Goal: Task Accomplishment & Management: Use online tool/utility

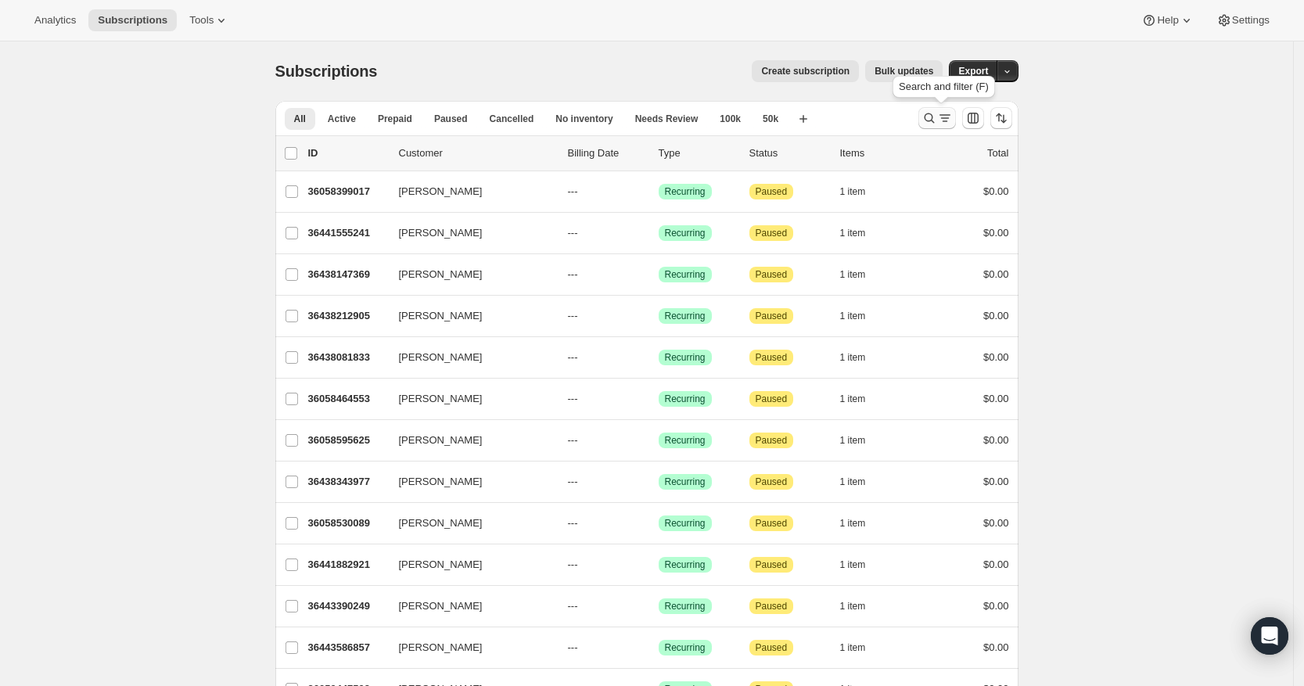
click at [945, 117] on icon "Search and filter results" at bounding box center [945, 118] width 16 height 16
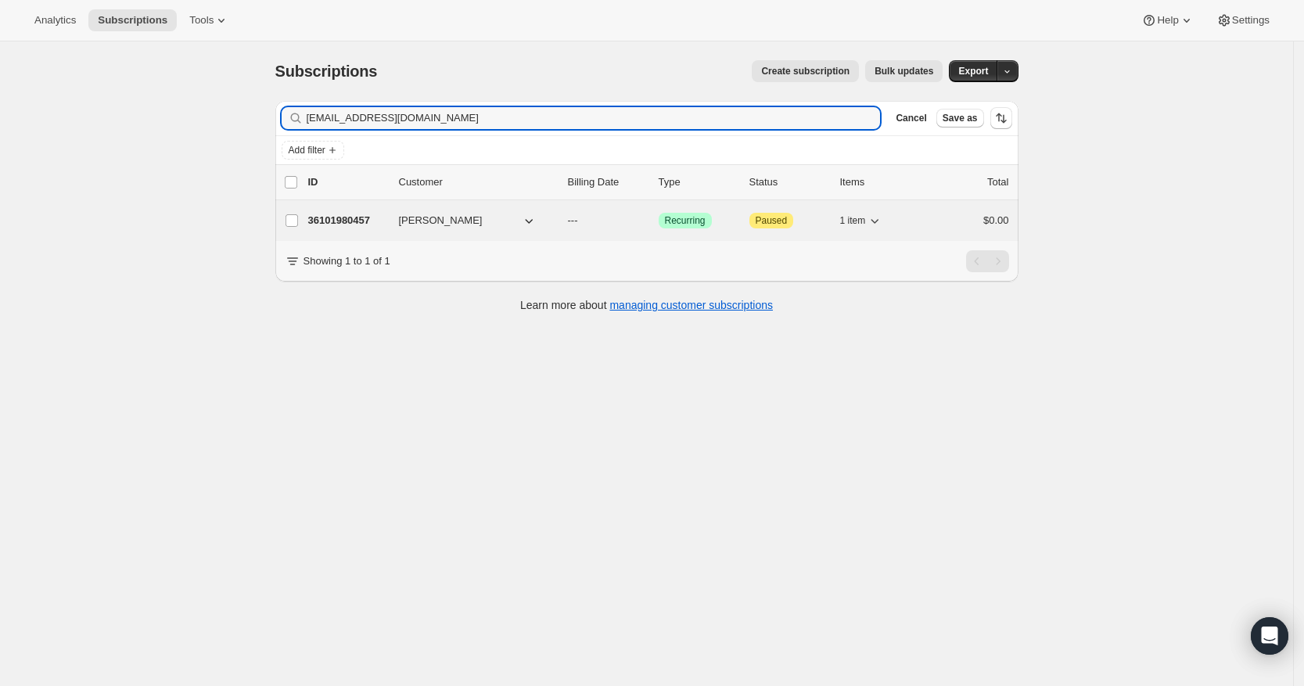
type input "[EMAIL_ADDRESS][DOMAIN_NAME]"
click at [361, 220] on p "36101980457" at bounding box center [347, 221] width 78 height 16
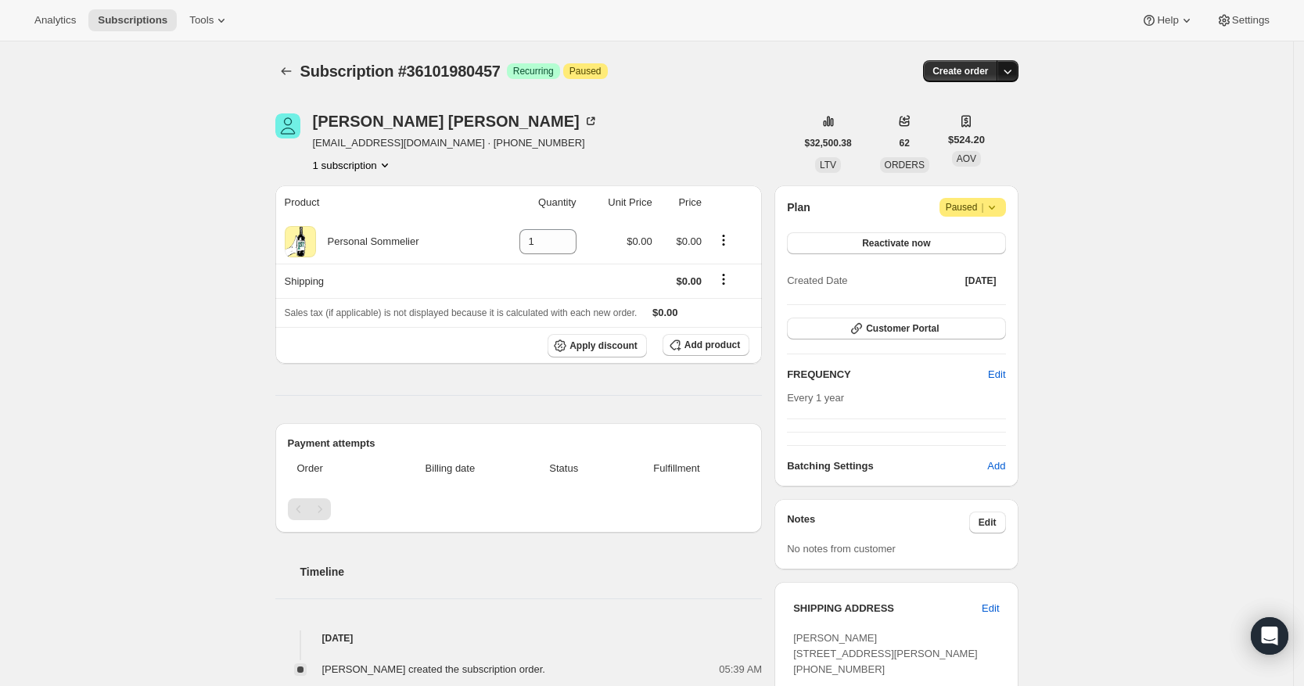
click at [1012, 65] on icon "button" at bounding box center [1007, 71] width 16 height 16
click at [993, 131] on span "Create custom one-time order" at bounding box center [945, 130] width 135 height 12
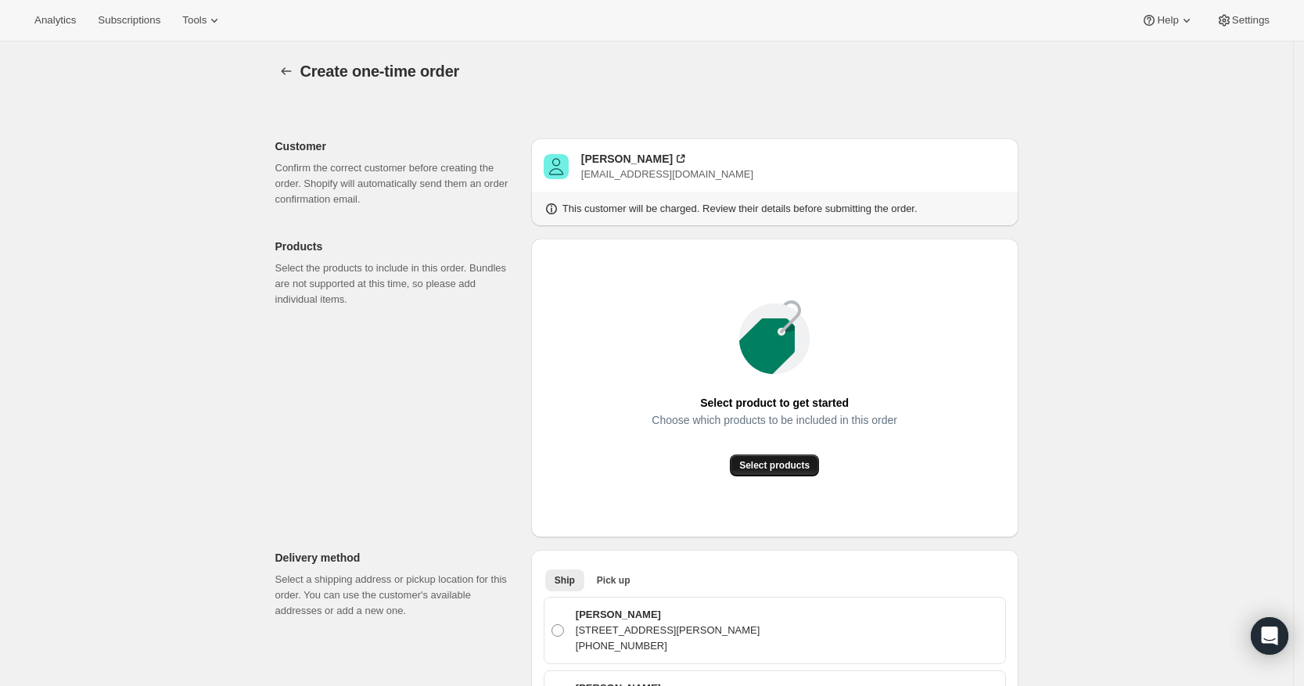
click at [758, 467] on span "Select products" at bounding box center [774, 465] width 70 height 13
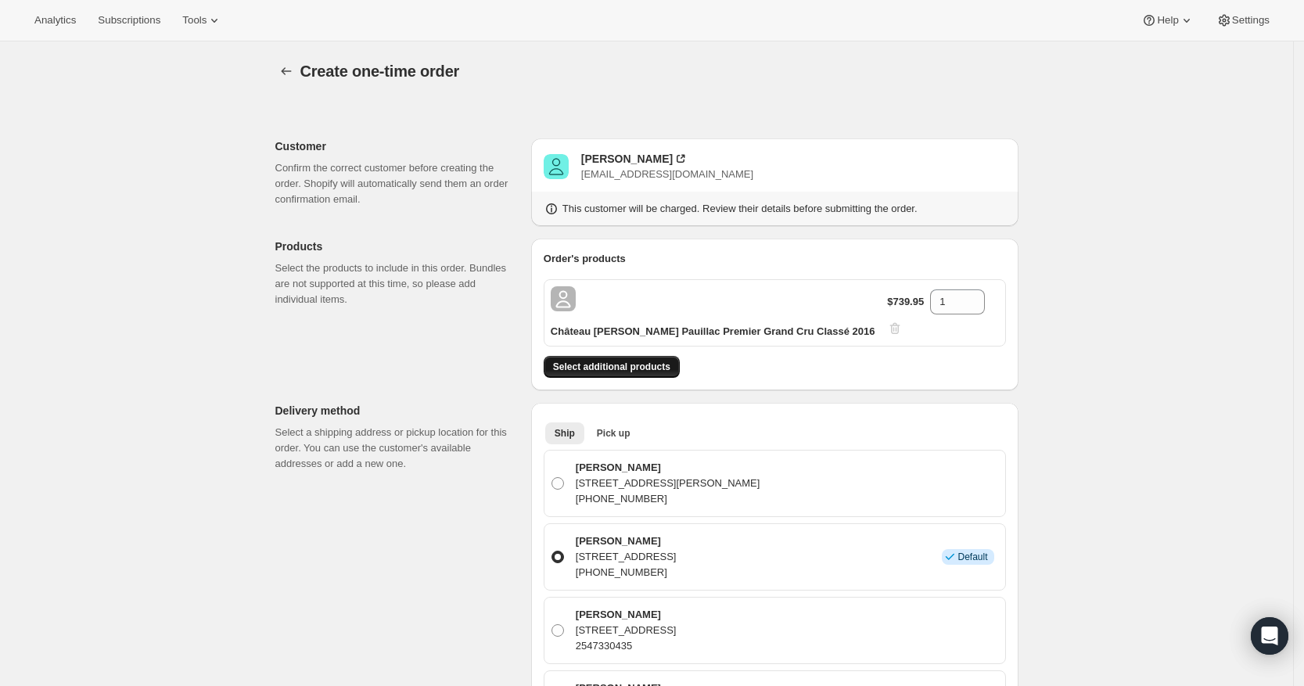
click at [648, 356] on button "Select additional products" at bounding box center [611, 367] width 136 height 22
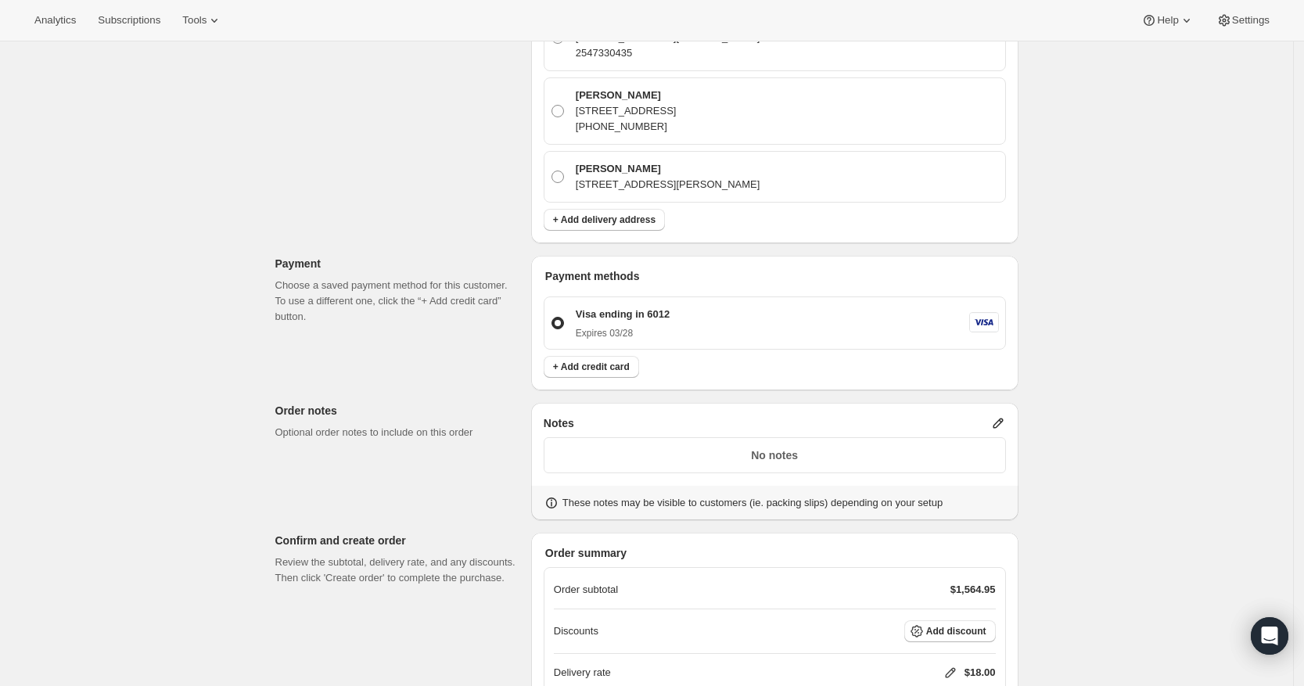
scroll to position [759, 0]
click at [1003, 418] on icon at bounding box center [997, 423] width 10 height 10
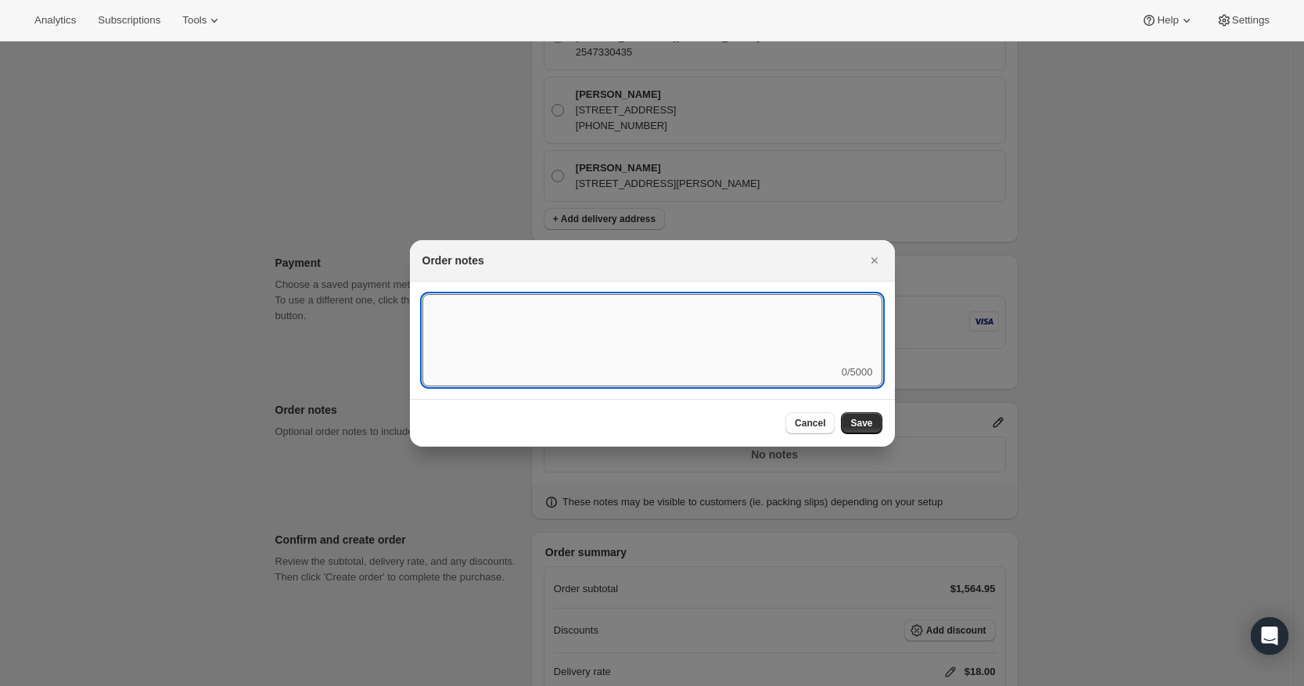
click at [823, 339] on textarea ":rd5:" at bounding box center [652, 329] width 460 height 70
type textarea "Weather HOLD"
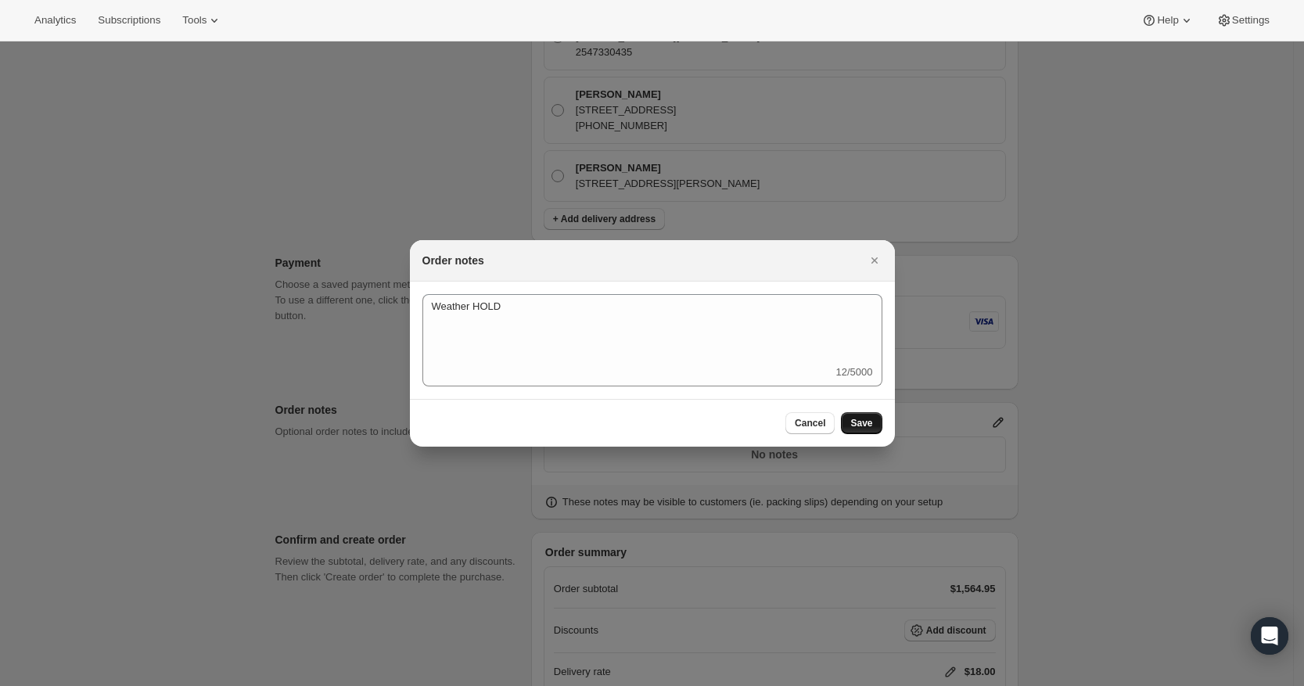
click at [868, 426] on span "Save" at bounding box center [861, 423] width 22 height 13
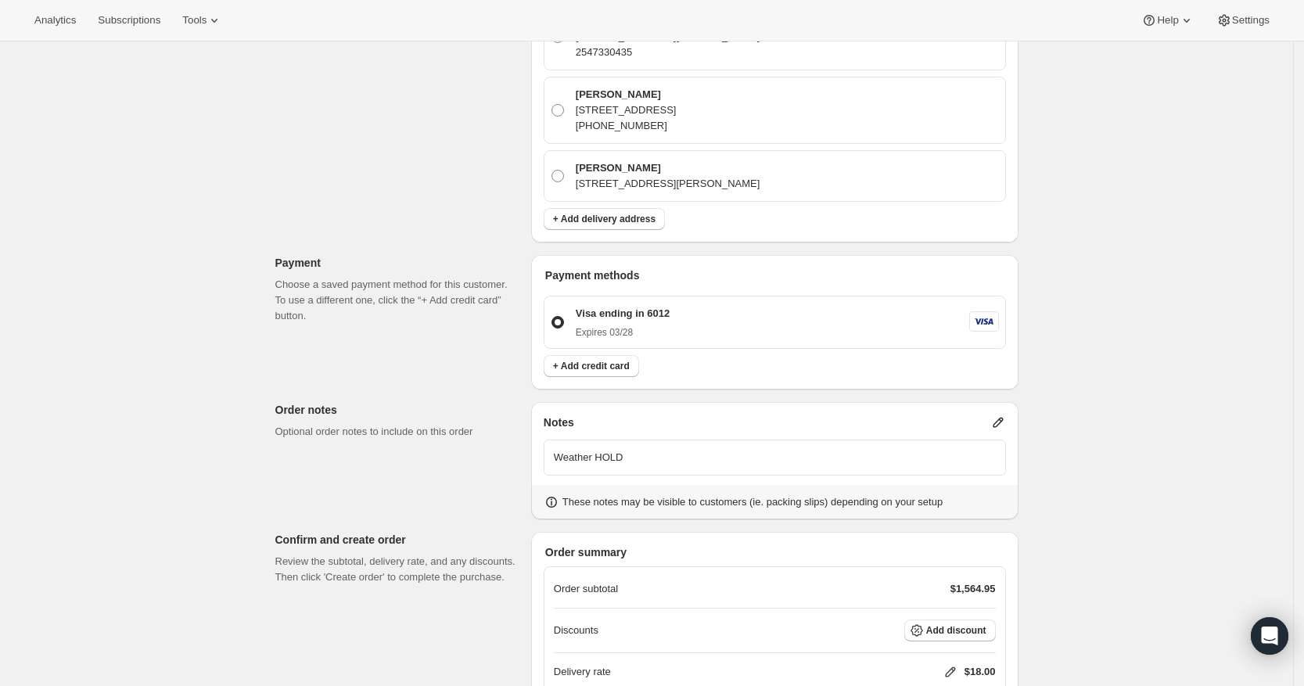
click at [955, 667] on icon at bounding box center [950, 672] width 10 height 10
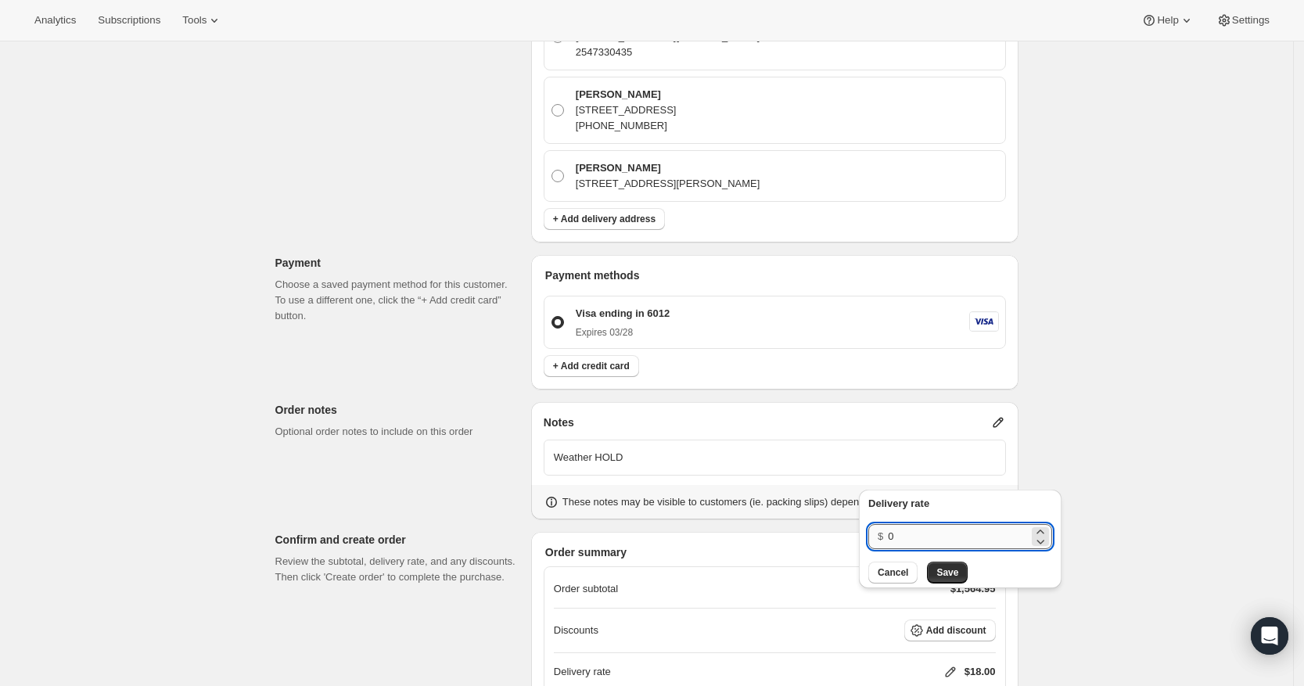
click at [942, 543] on input "0" at bounding box center [958, 536] width 141 height 25
type input "0"
click at [944, 566] on span "Save" at bounding box center [947, 572] width 22 height 13
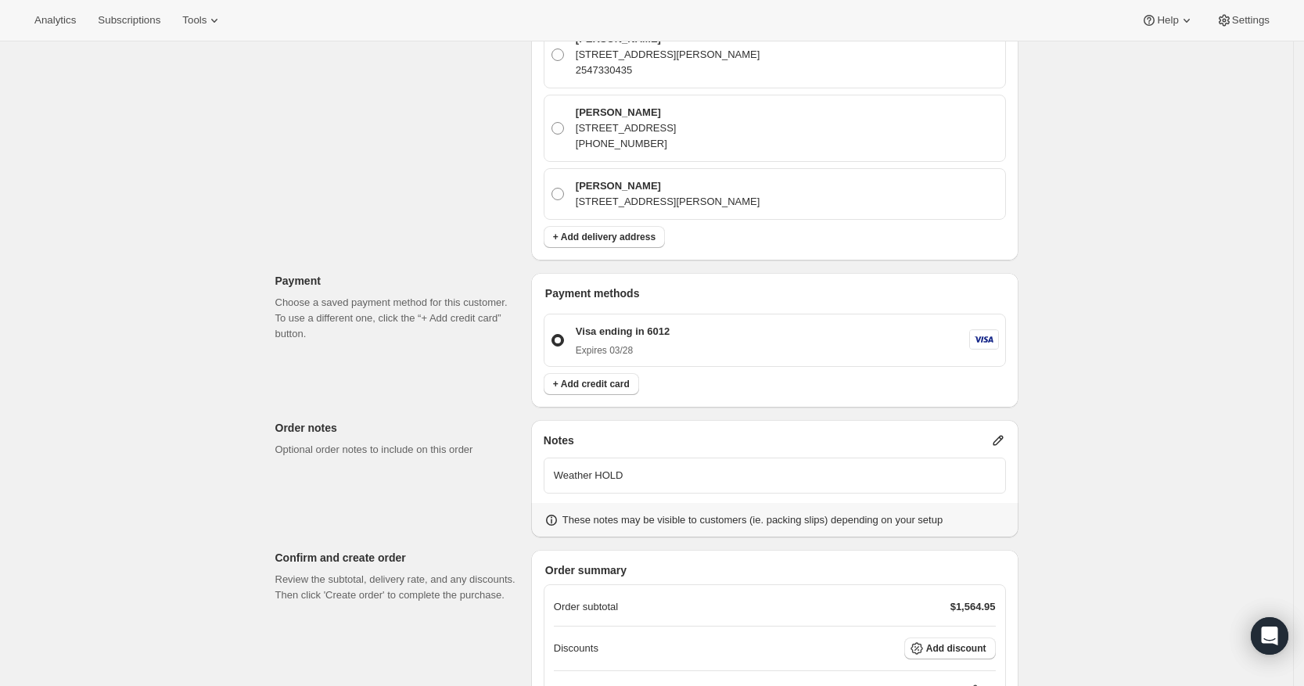
scroll to position [841, 0]
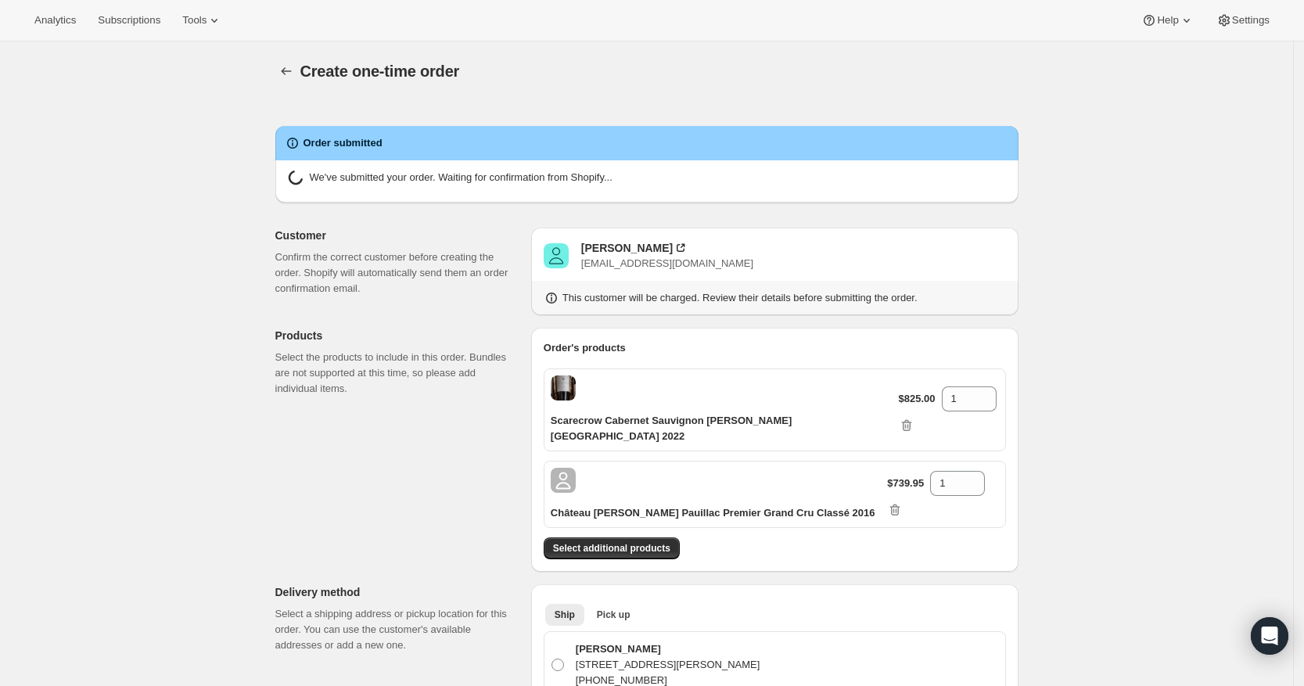
radio input "true"
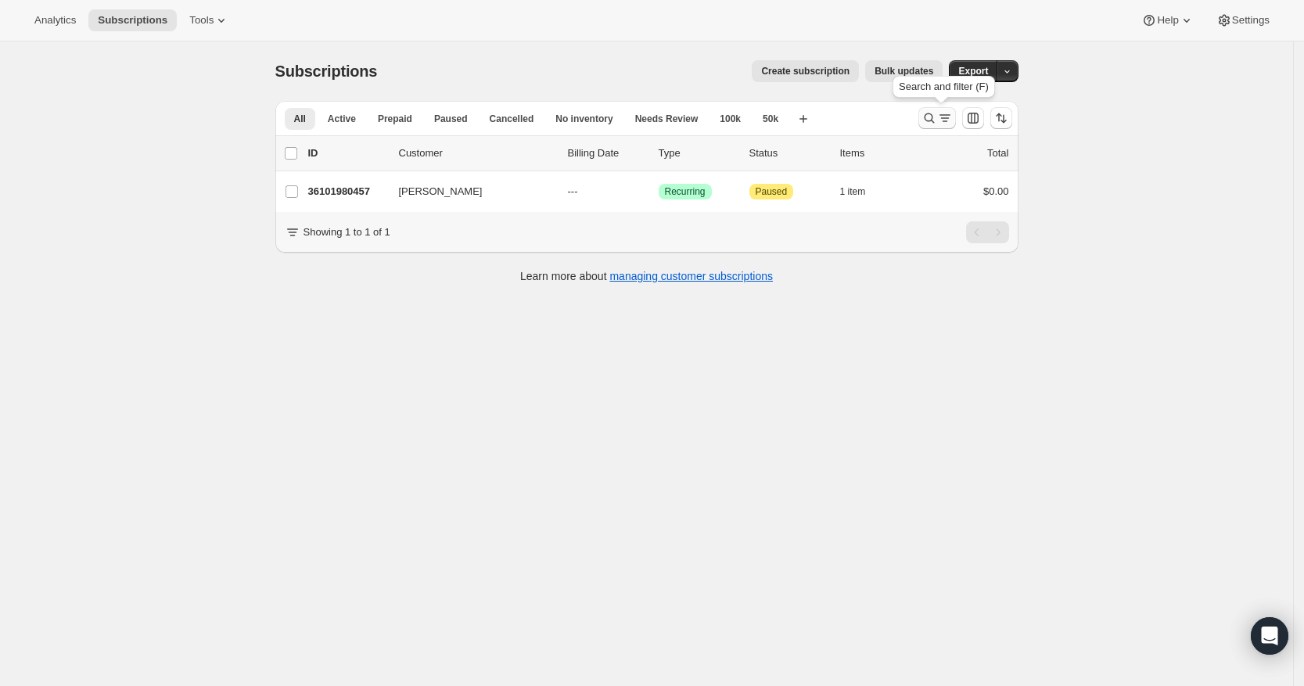
click at [950, 120] on icon "Search and filter results" at bounding box center [945, 118] width 16 height 16
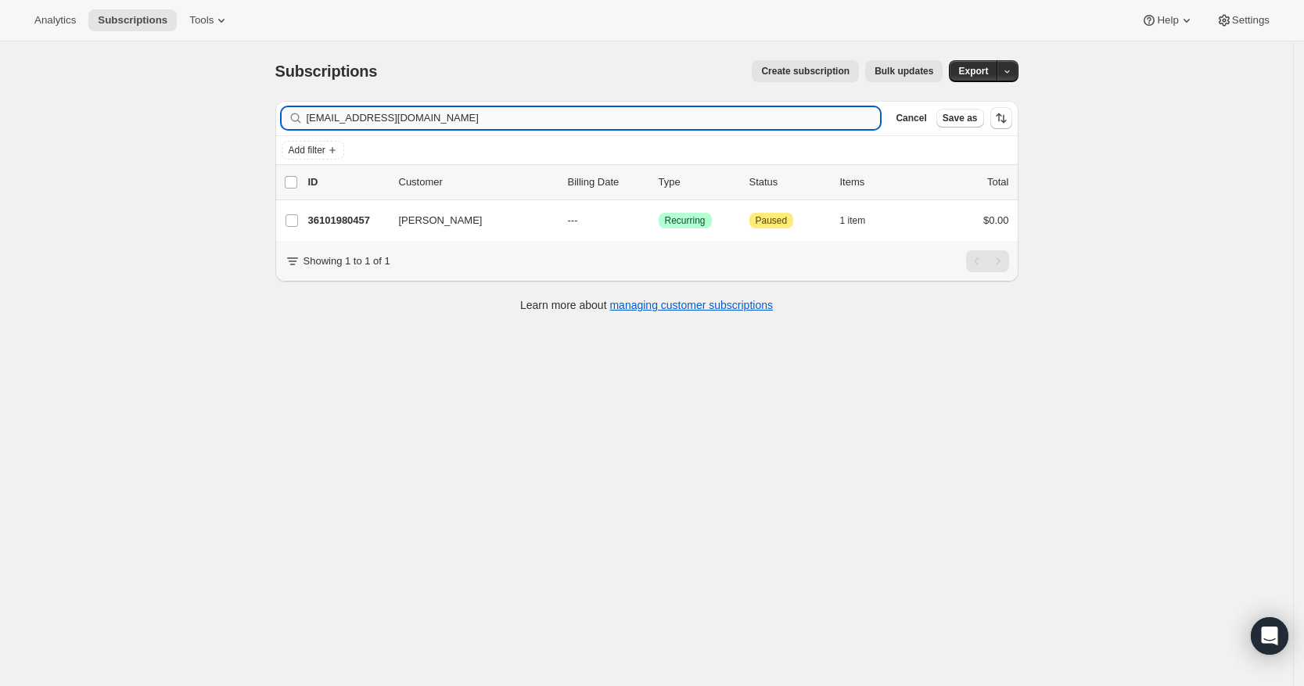
click at [846, 124] on input "[EMAIL_ADDRESS][DOMAIN_NAME]" at bounding box center [594, 118] width 574 height 22
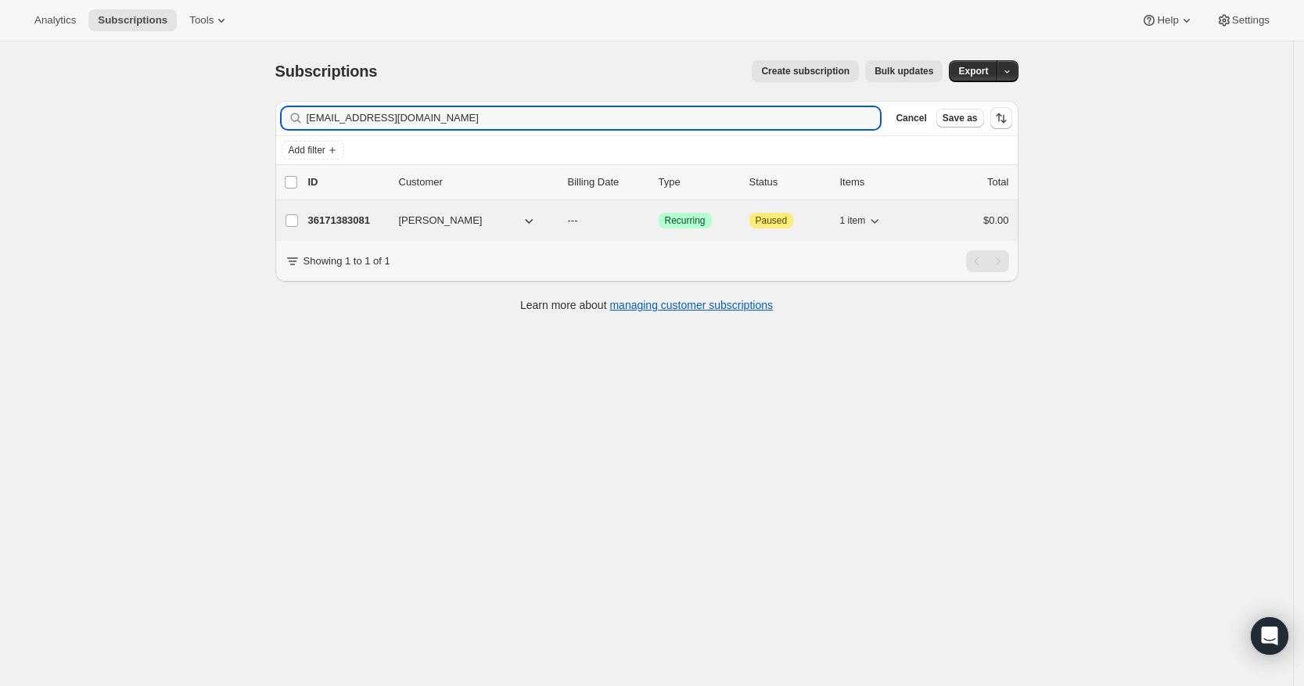
type input "[EMAIL_ADDRESS][DOMAIN_NAME]"
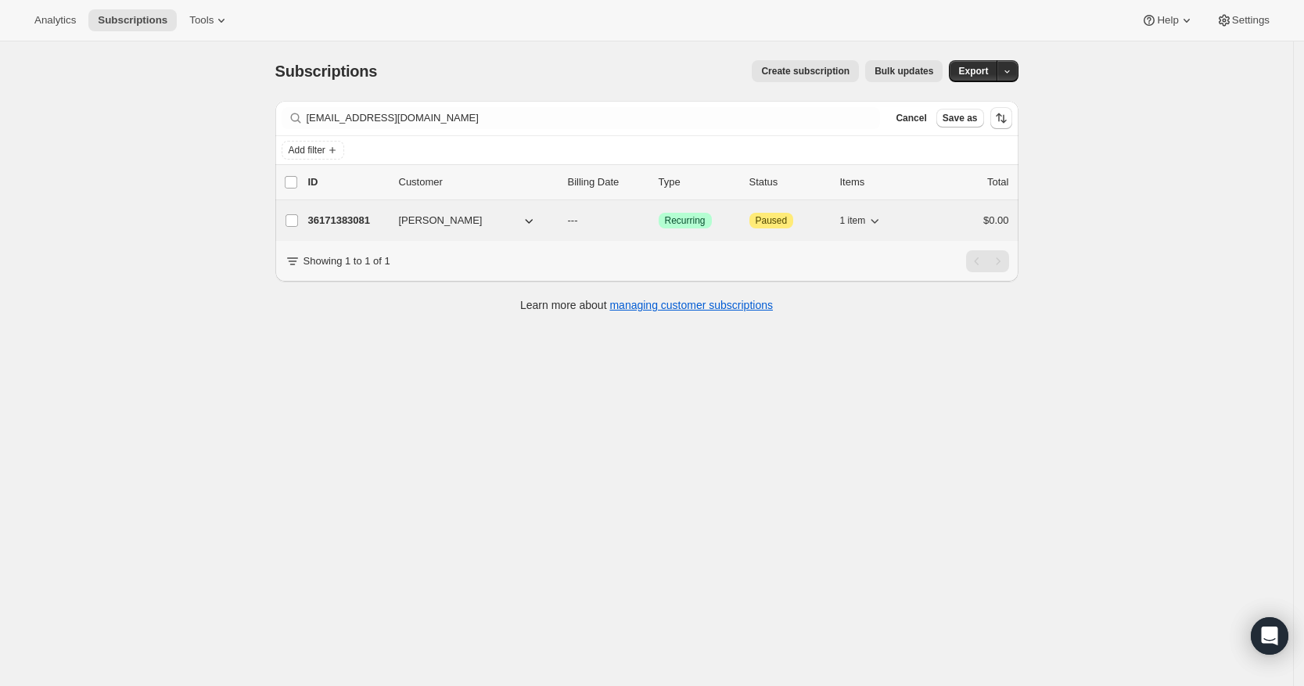
click at [344, 216] on p "36171383081" at bounding box center [347, 221] width 78 height 16
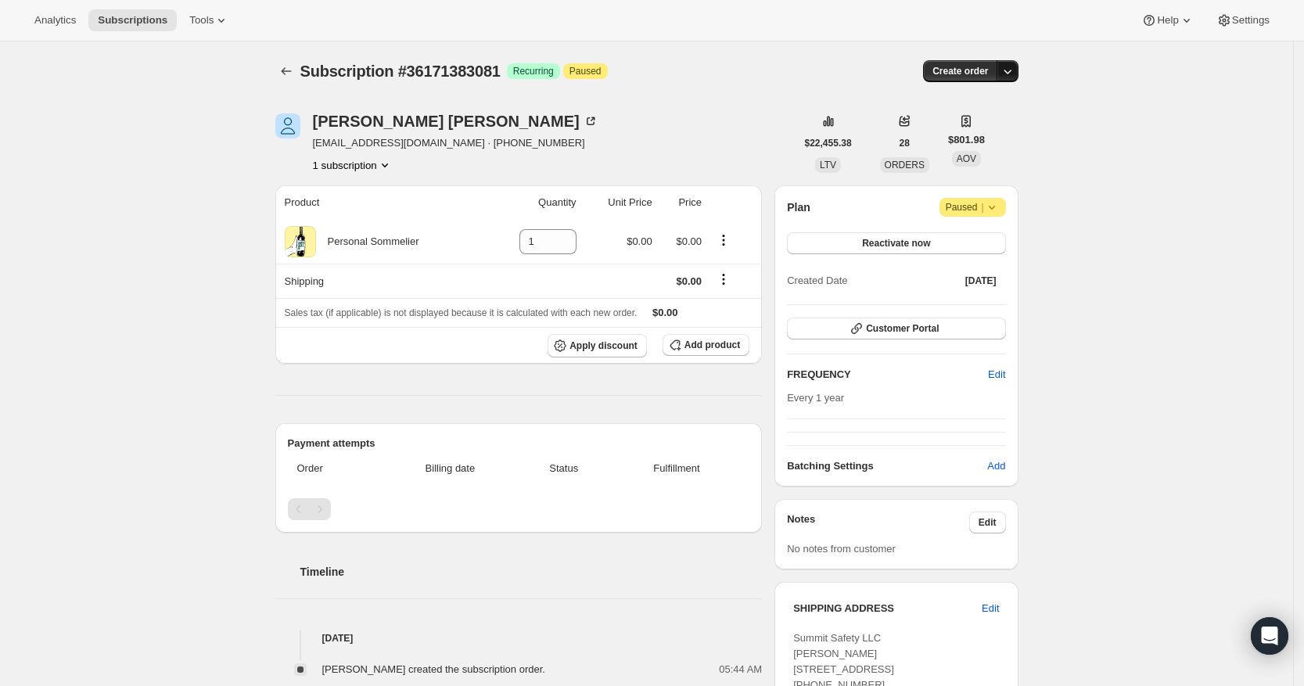
click at [1015, 74] on icon "button" at bounding box center [1007, 71] width 16 height 16
click at [991, 124] on span "Create custom one-time order" at bounding box center [945, 130] width 135 height 12
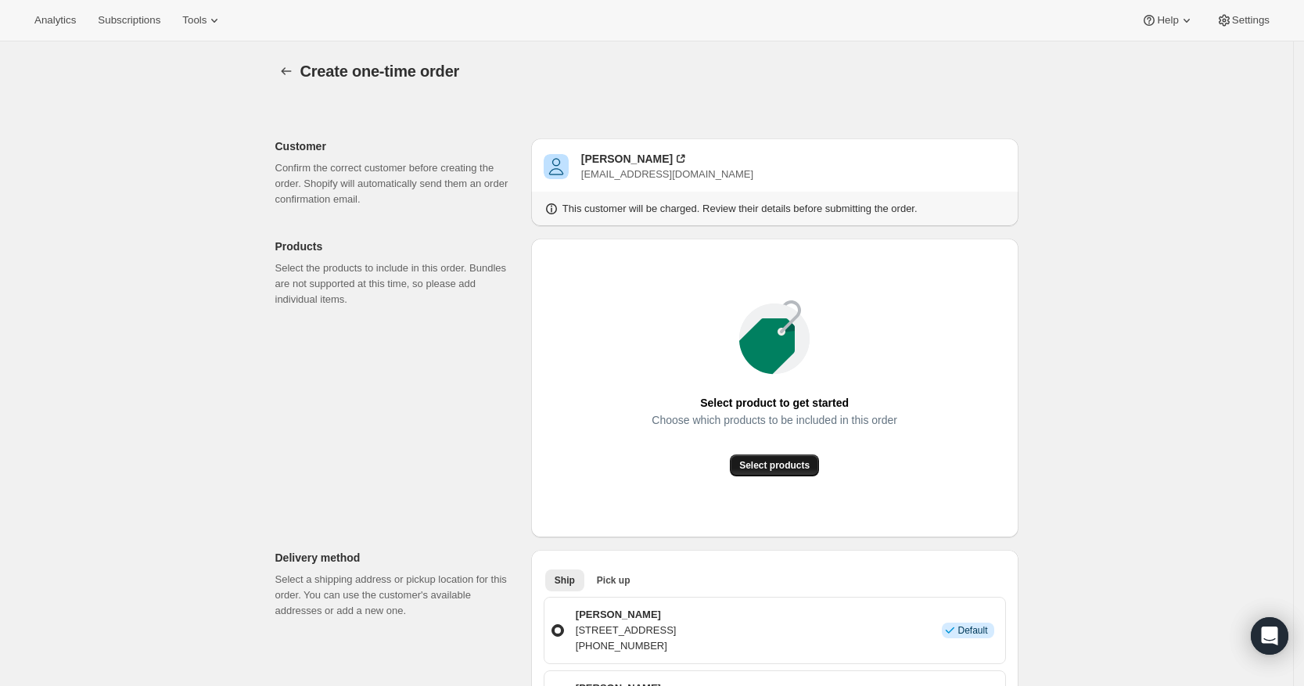
click at [798, 470] on span "Select products" at bounding box center [774, 465] width 70 height 13
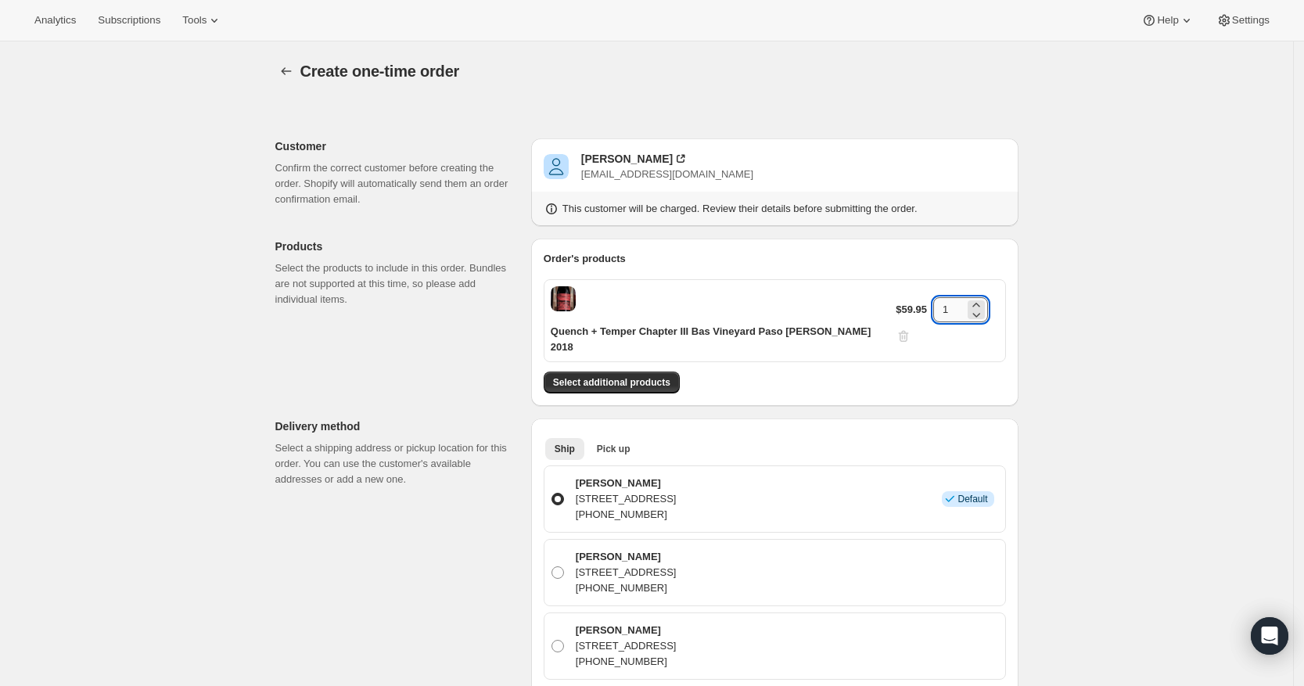
click at [942, 301] on input "1" at bounding box center [948, 309] width 31 height 25
type input "12"
click at [633, 376] on span "Select additional products" at bounding box center [611, 382] width 117 height 13
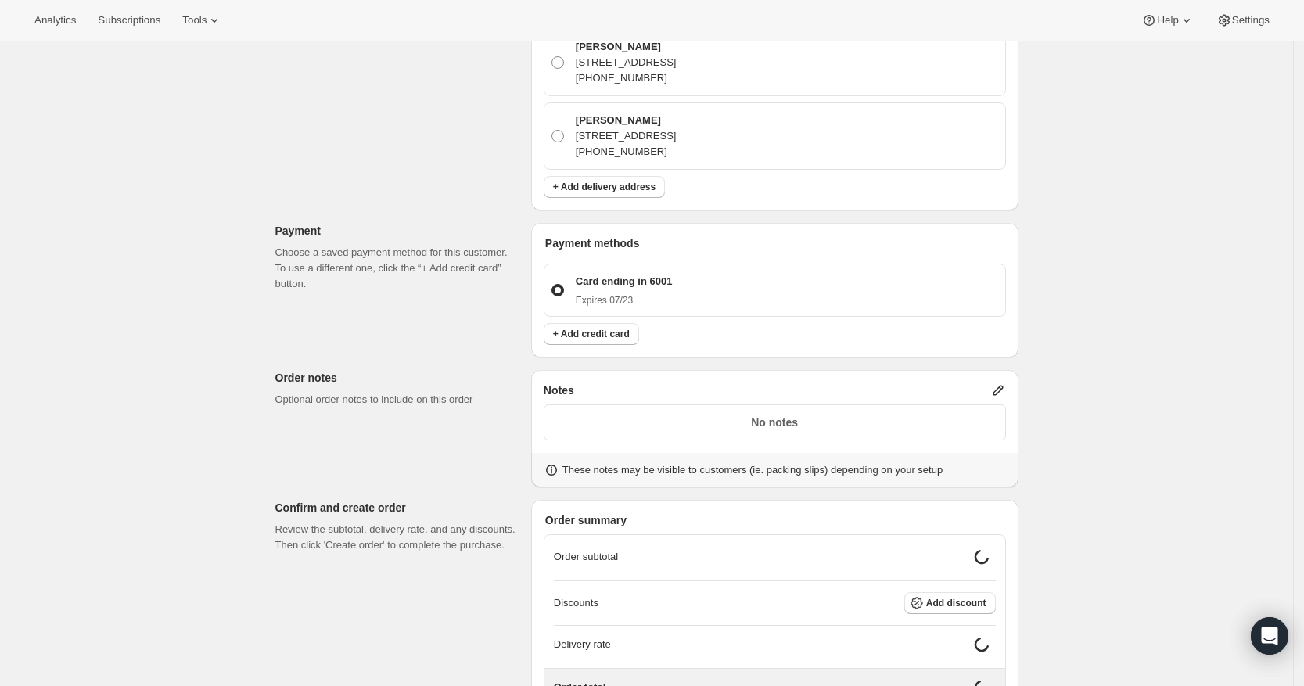
scroll to position [852, 0]
click at [832, 405] on div "No notes" at bounding box center [774, 423] width 462 height 36
click at [828, 415] on p "No notes" at bounding box center [775, 423] width 442 height 16
click at [998, 383] on icon at bounding box center [998, 391] width 16 height 16
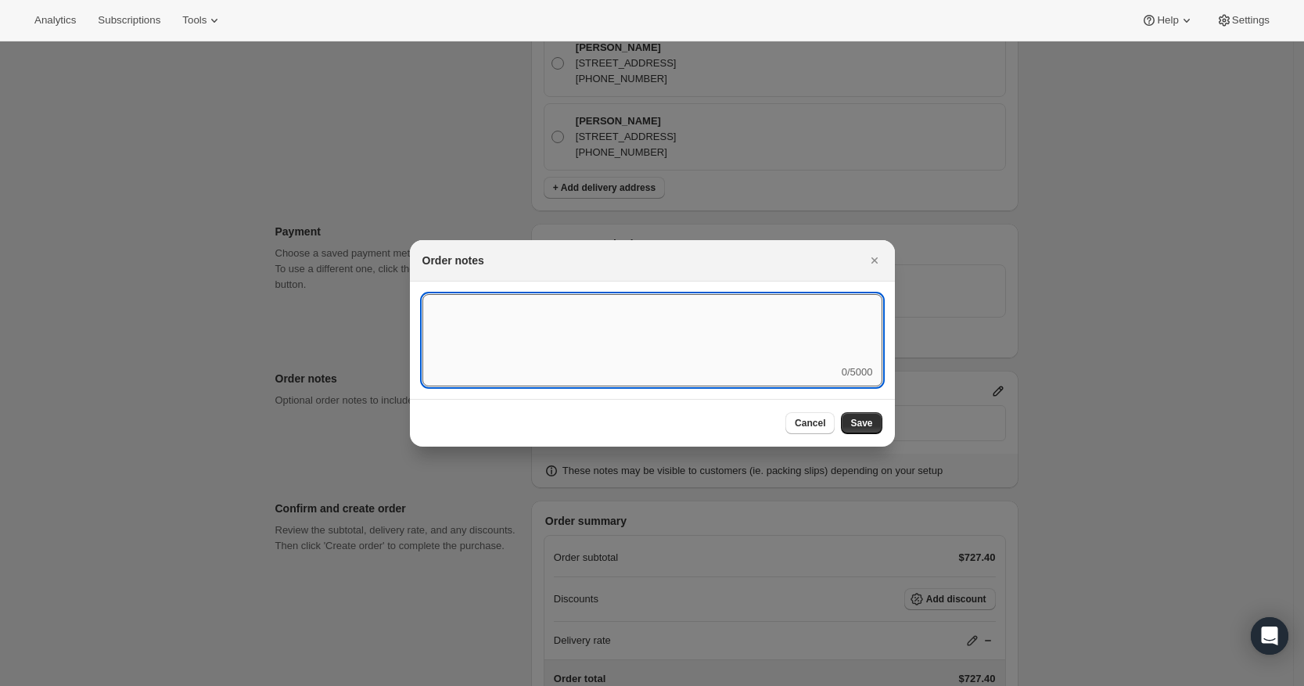
click at [682, 325] on textarea ":r3v:" at bounding box center [652, 329] width 460 height 70
type textarea "Temp Control"
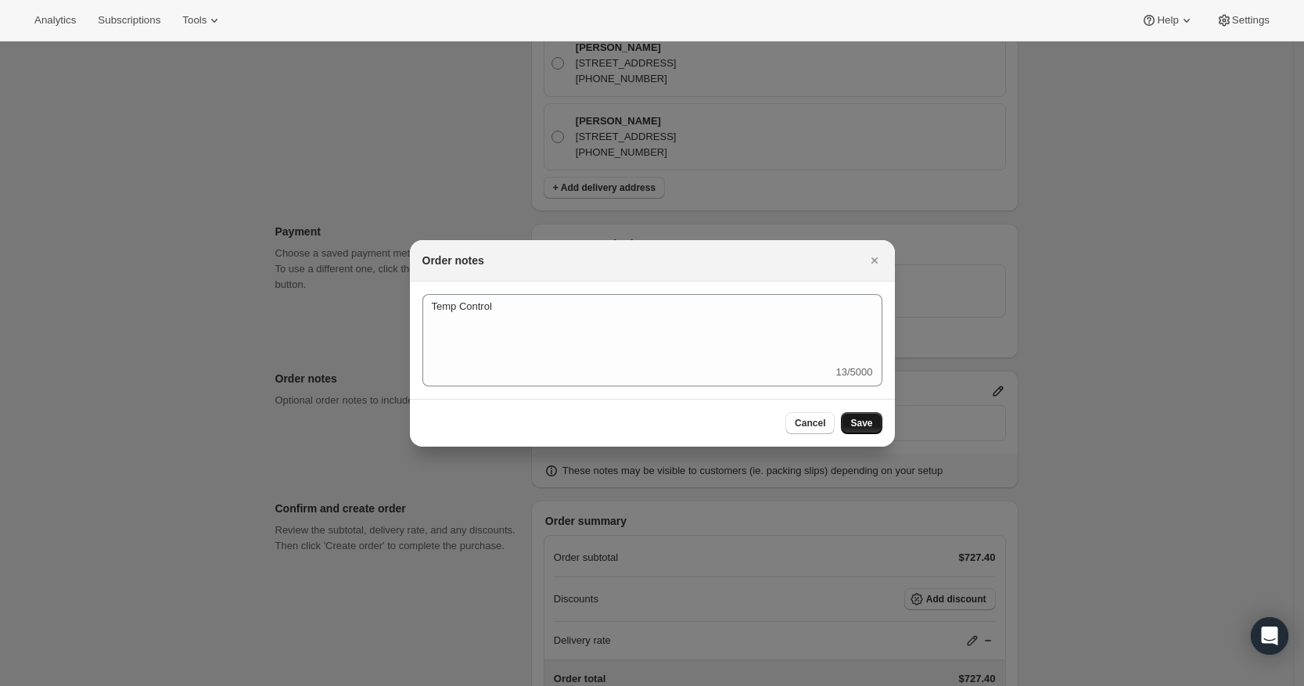
click at [862, 423] on span "Save" at bounding box center [861, 423] width 22 height 13
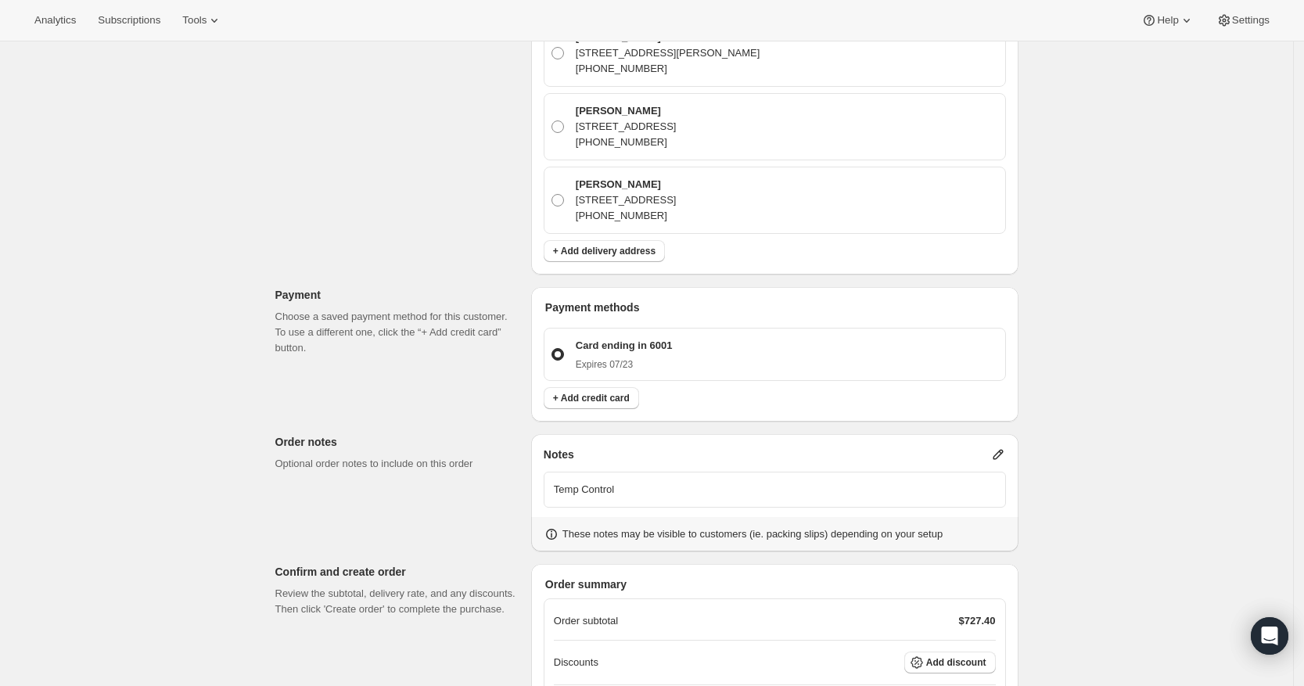
scroll to position [931, 0]
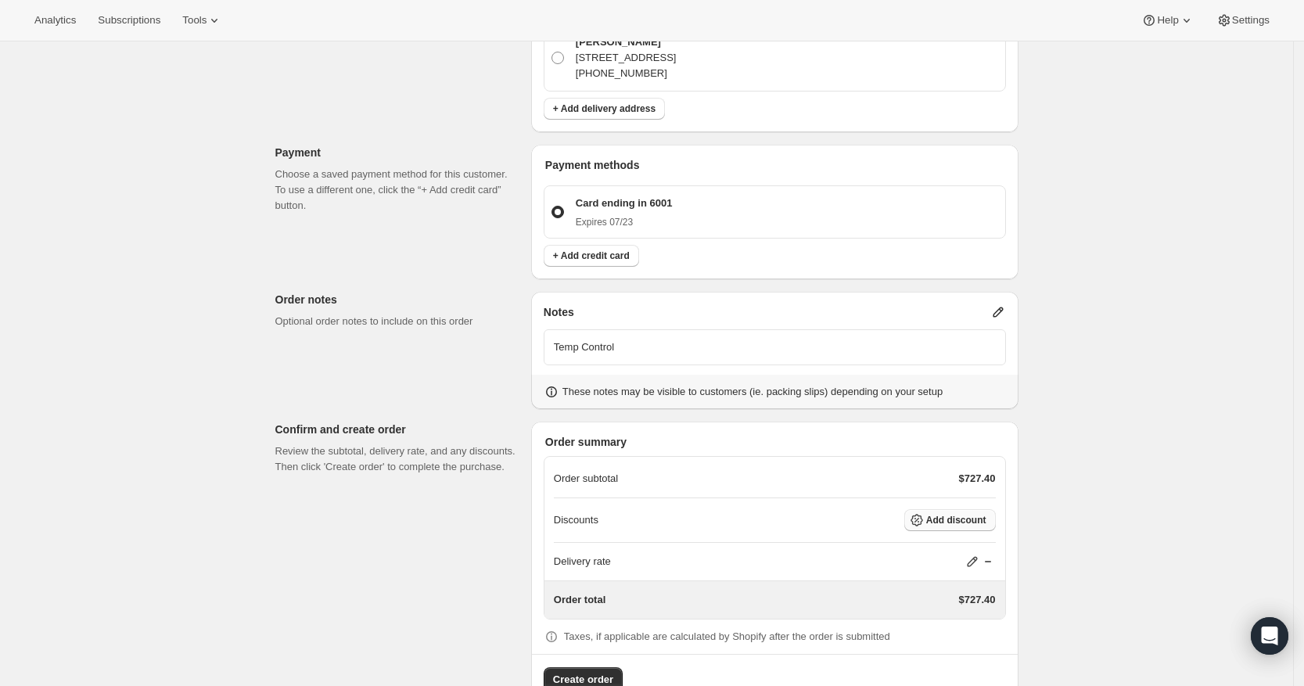
click at [977, 514] on span "Add discount" at bounding box center [956, 520] width 60 height 13
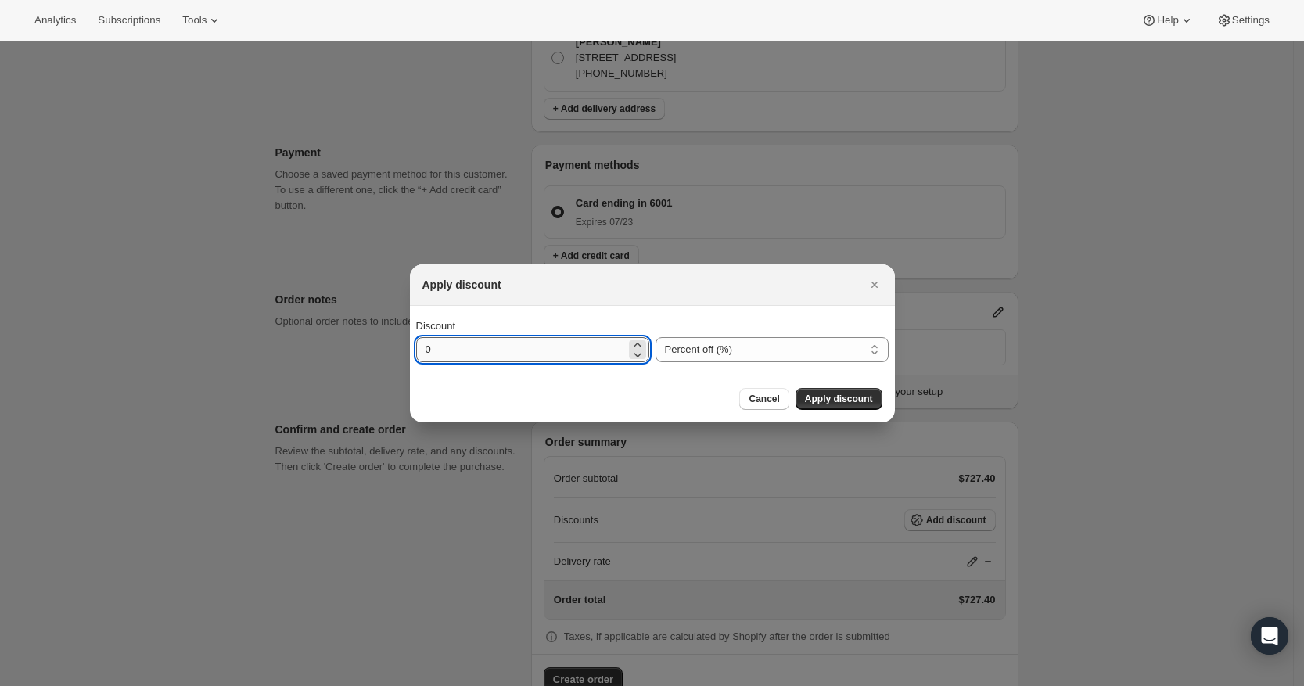
click at [556, 347] on input "0" at bounding box center [521, 349] width 210 height 25
type input "34"
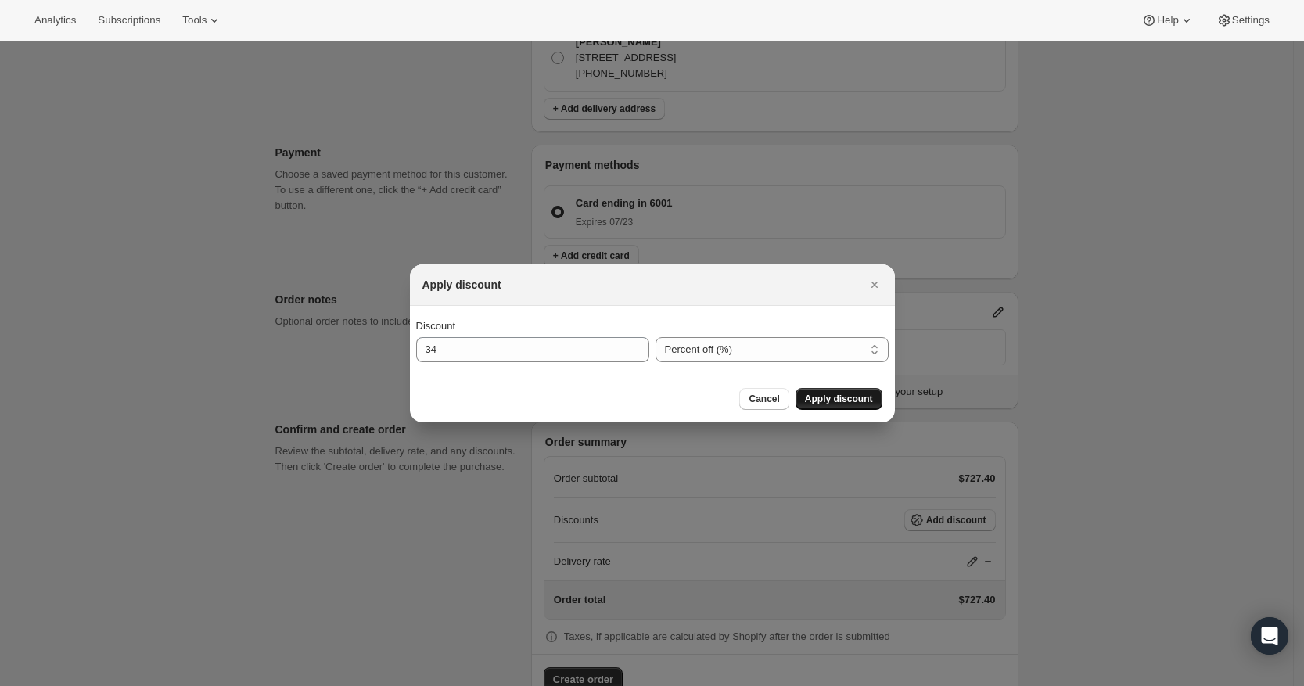
click at [823, 397] on span "Apply discount" at bounding box center [839, 399] width 68 height 13
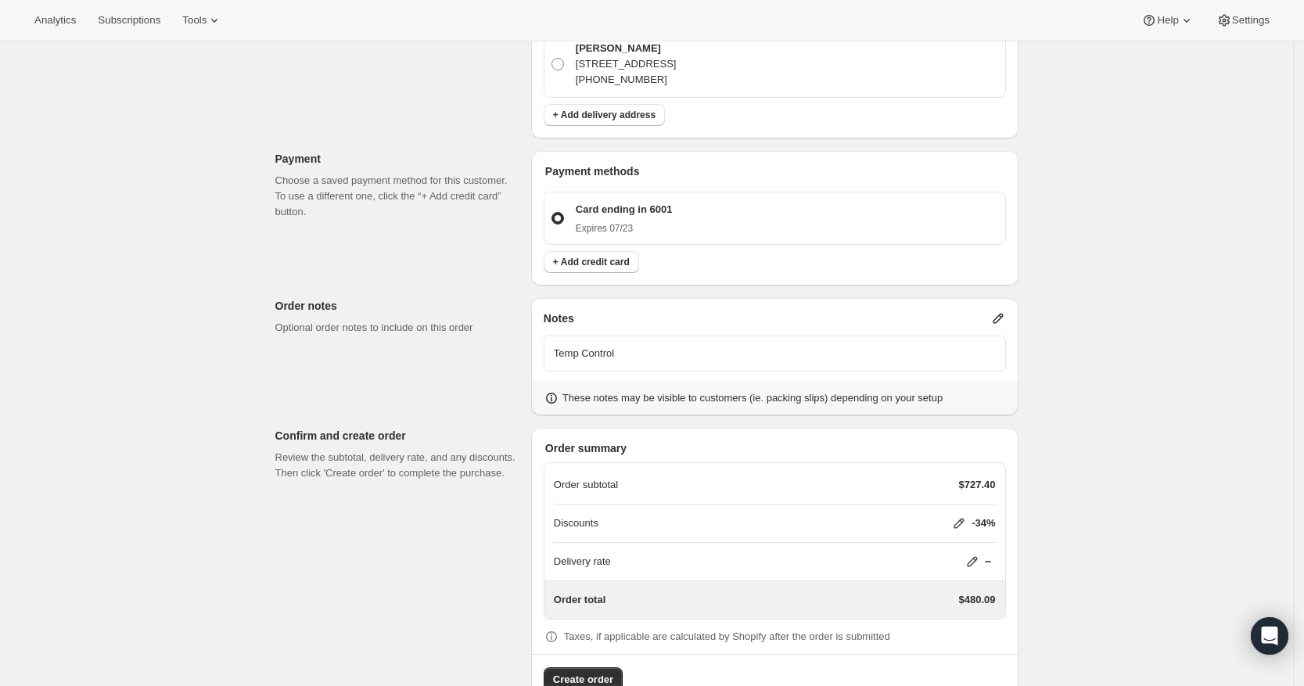
click at [961, 515] on icon at bounding box center [959, 523] width 16 height 16
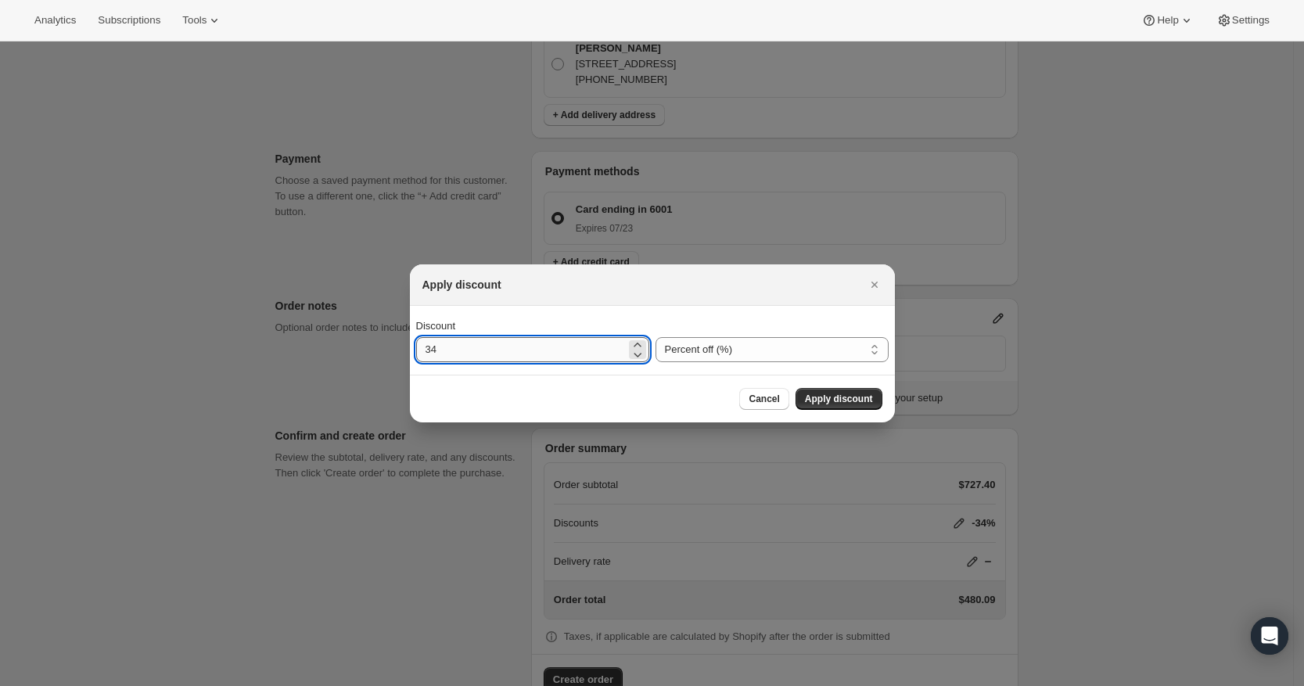
click at [497, 354] on input "34" at bounding box center [521, 349] width 210 height 25
type input "35"
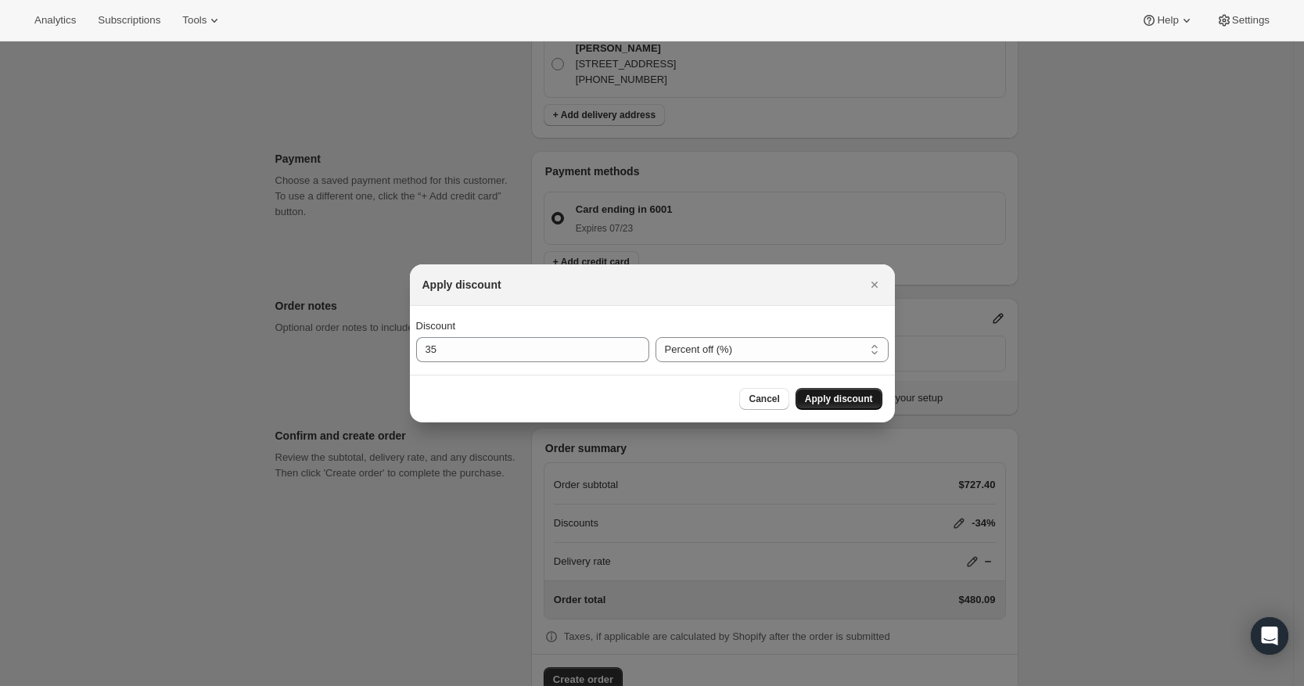
click at [830, 396] on span "Apply discount" at bounding box center [839, 399] width 68 height 13
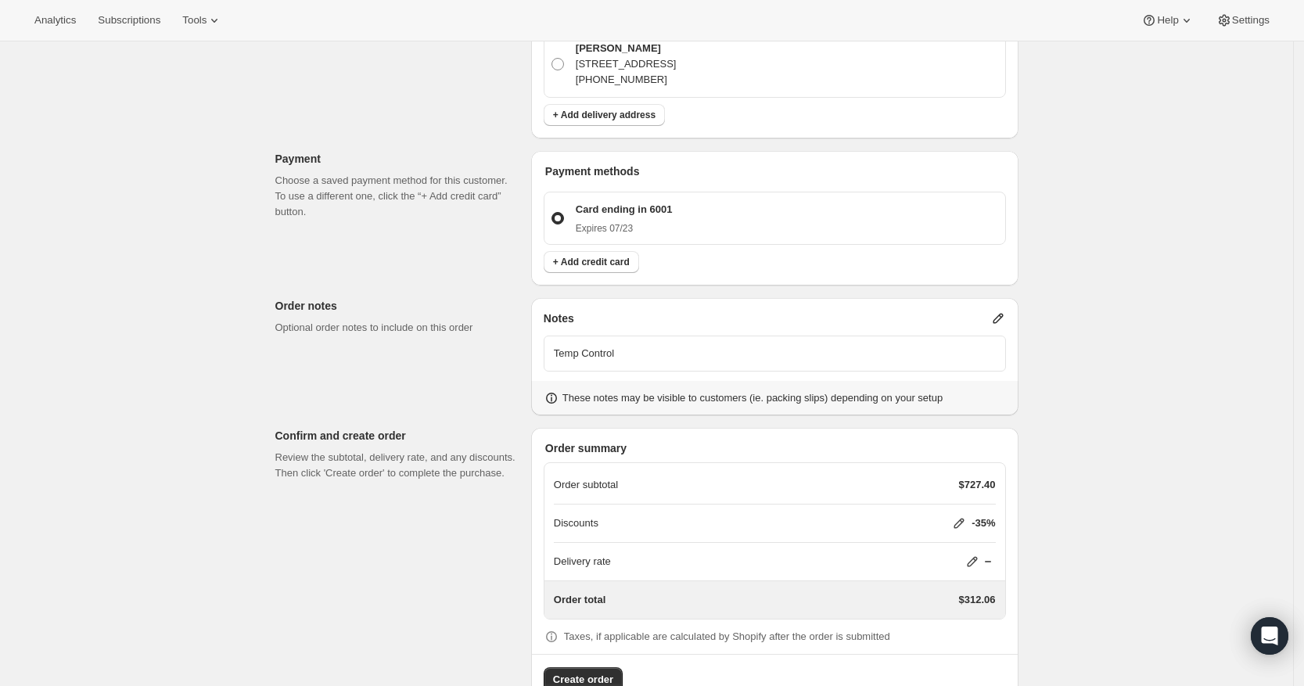
click at [987, 515] on p "-35%" at bounding box center [982, 523] width 23 height 16
click at [960, 515] on icon at bounding box center [959, 523] width 16 height 16
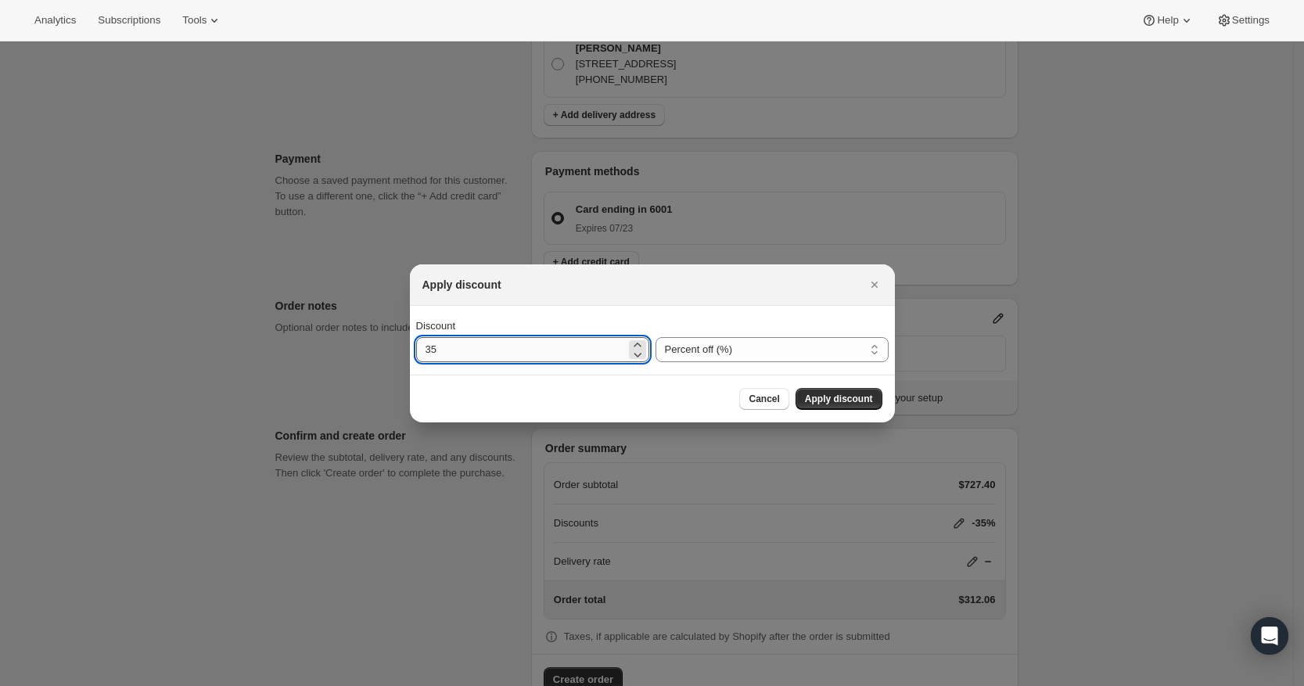
click at [529, 352] on input "35" at bounding box center [521, 349] width 210 height 25
type input "34"
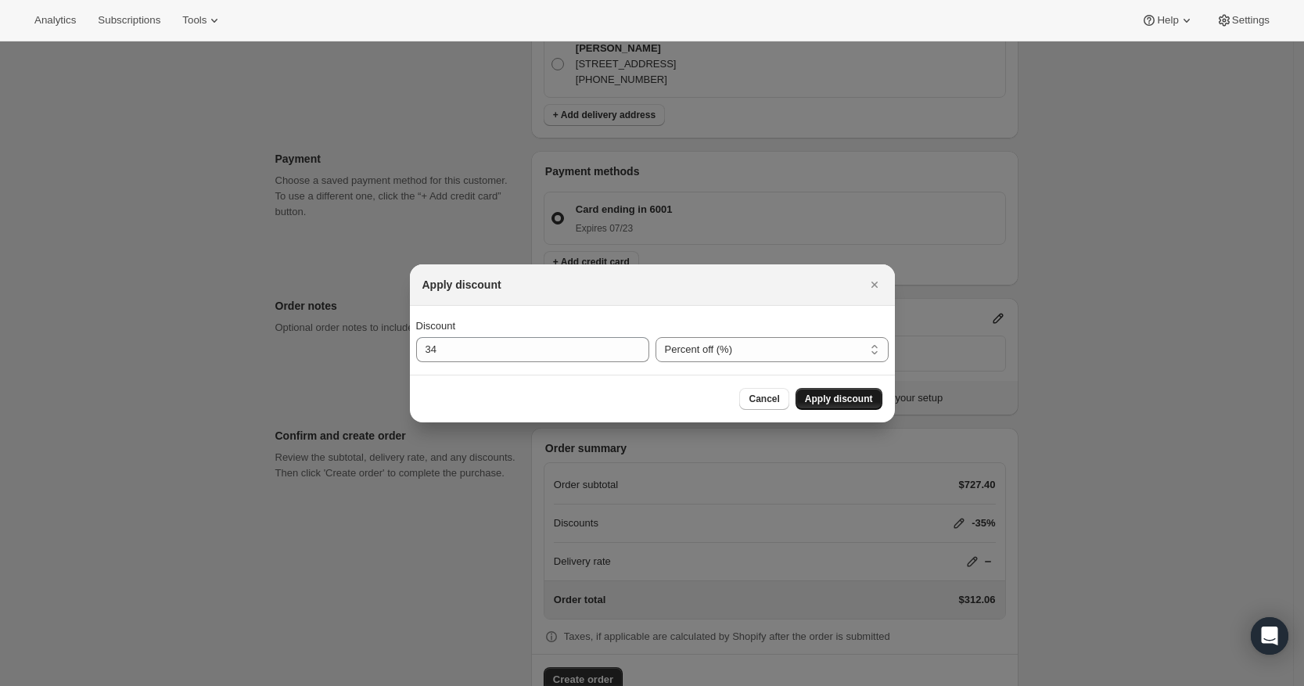
click at [830, 397] on span "Apply discount" at bounding box center [839, 399] width 68 height 13
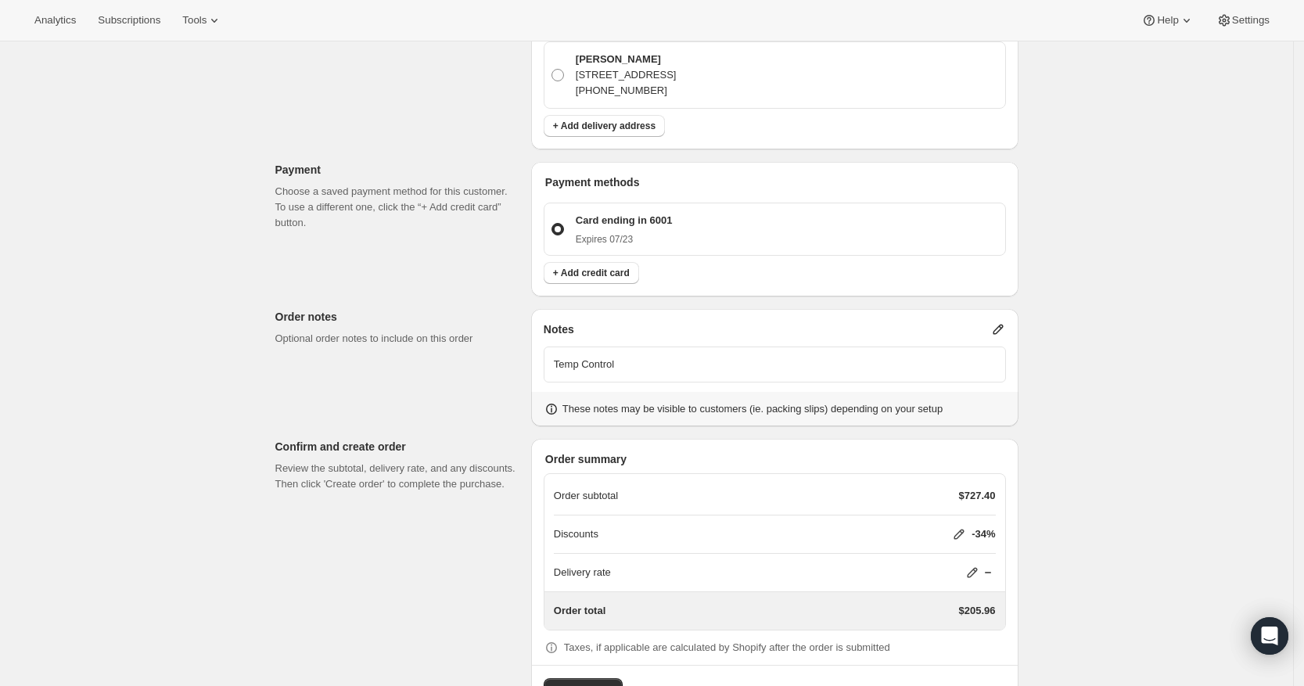
scroll to position [924, 0]
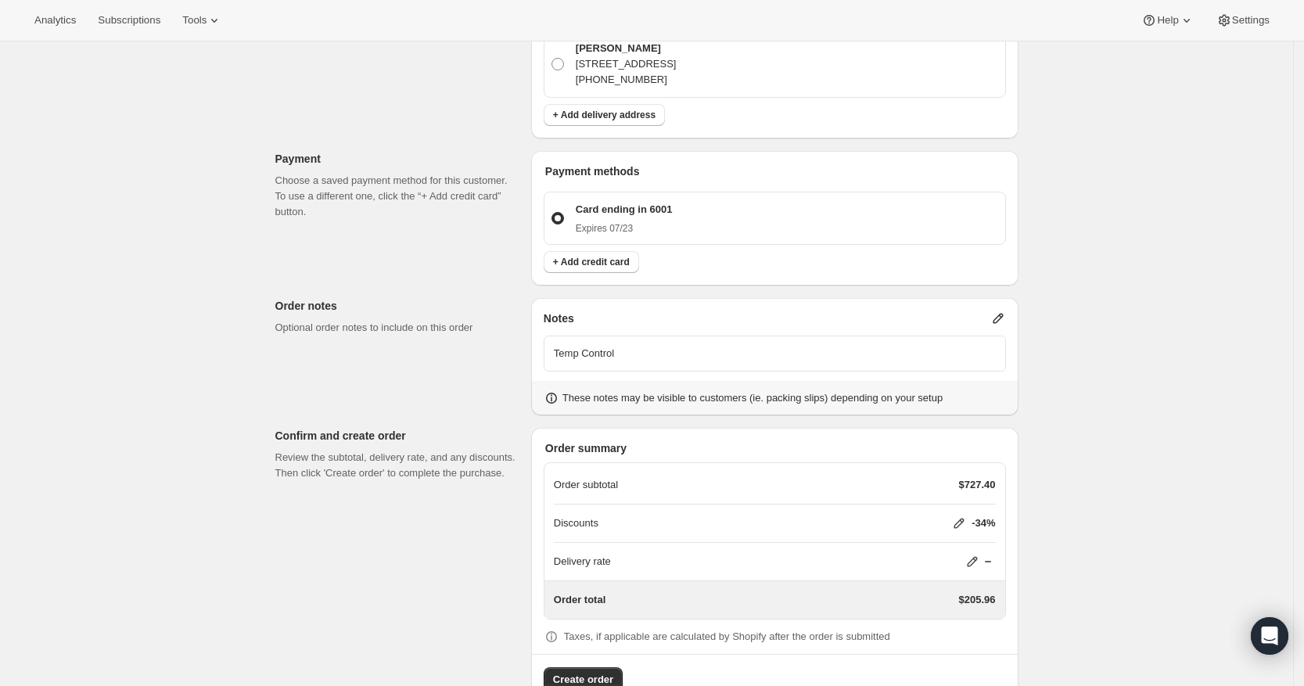
click at [956, 515] on icon at bounding box center [959, 523] width 16 height 16
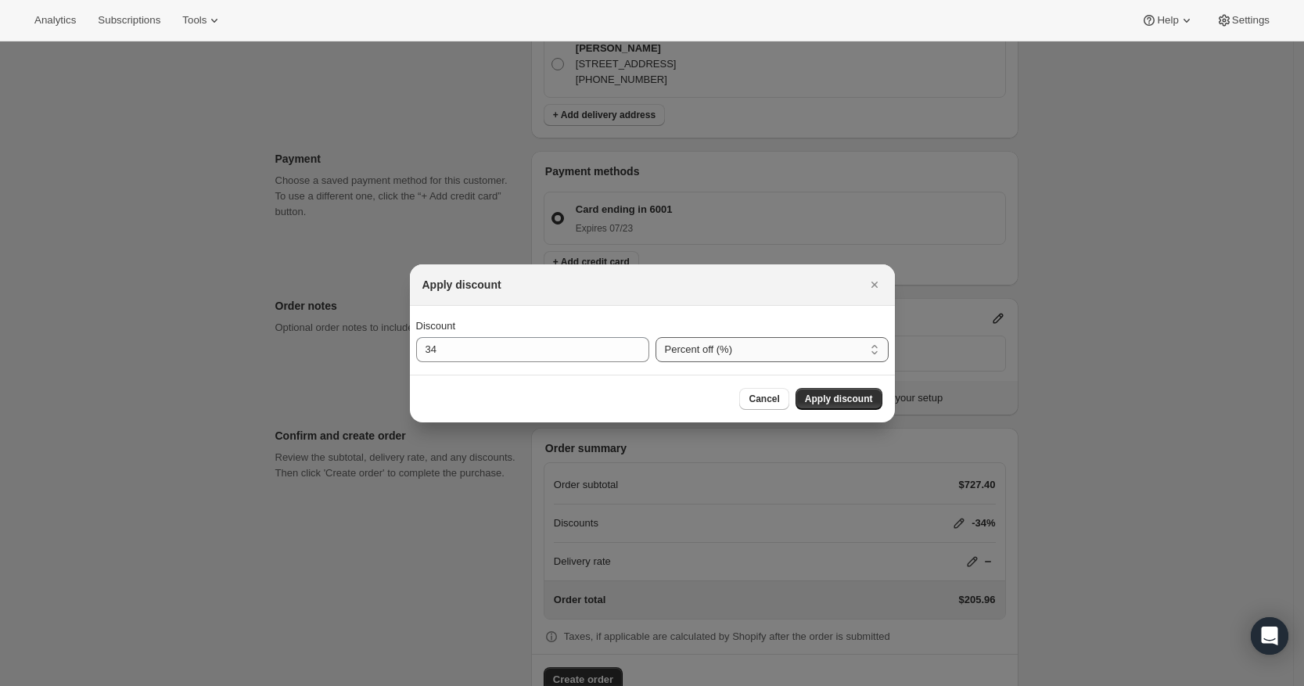
click at [802, 346] on select "Percent off (%) Amount off ($)" at bounding box center [771, 349] width 233 height 25
select select "fixedAmount"
click at [655, 337] on select "Percent off (%) Amount off ($)" at bounding box center [771, 349] width 233 height 25
click at [827, 400] on span "Apply discount" at bounding box center [839, 399] width 68 height 13
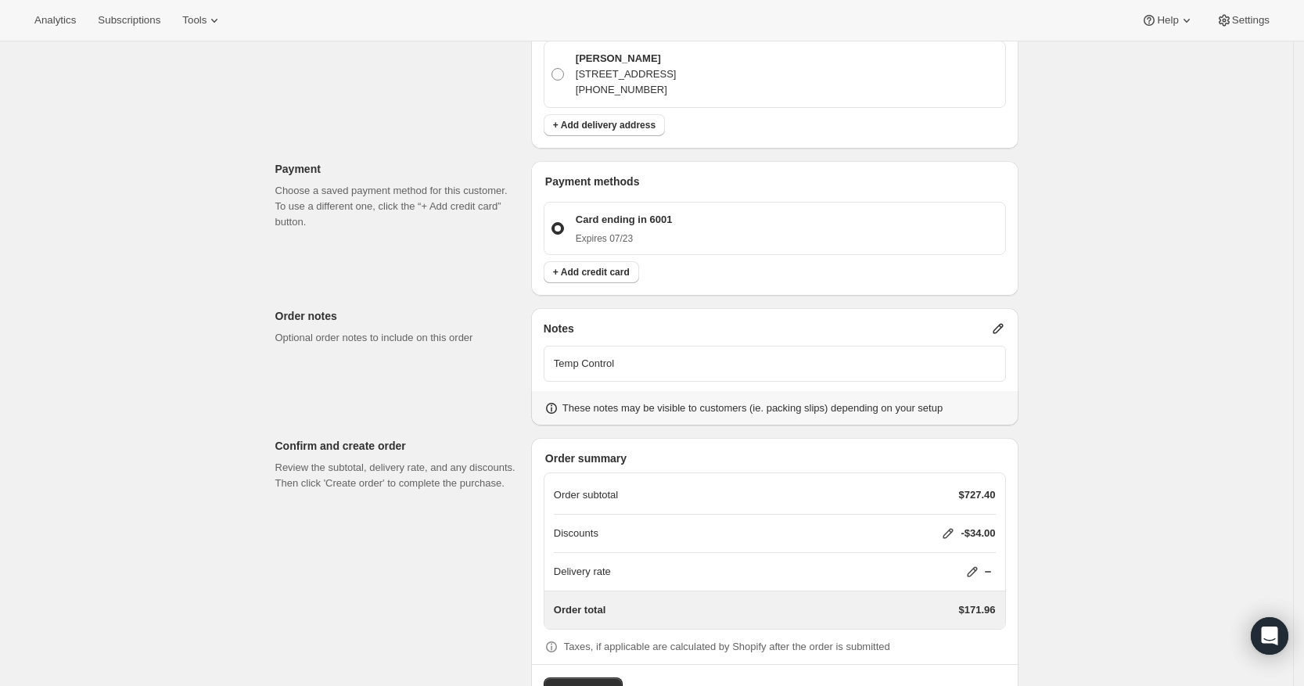
scroll to position [924, 0]
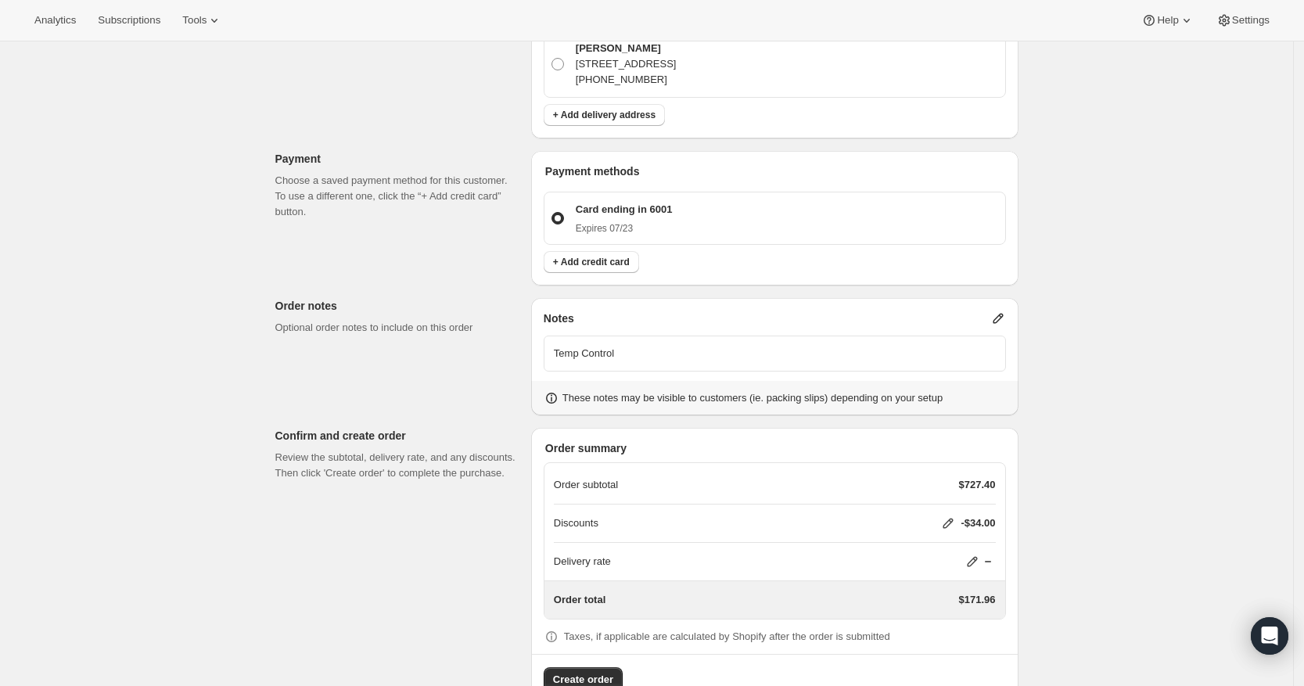
click at [947, 515] on icon at bounding box center [948, 523] width 16 height 16
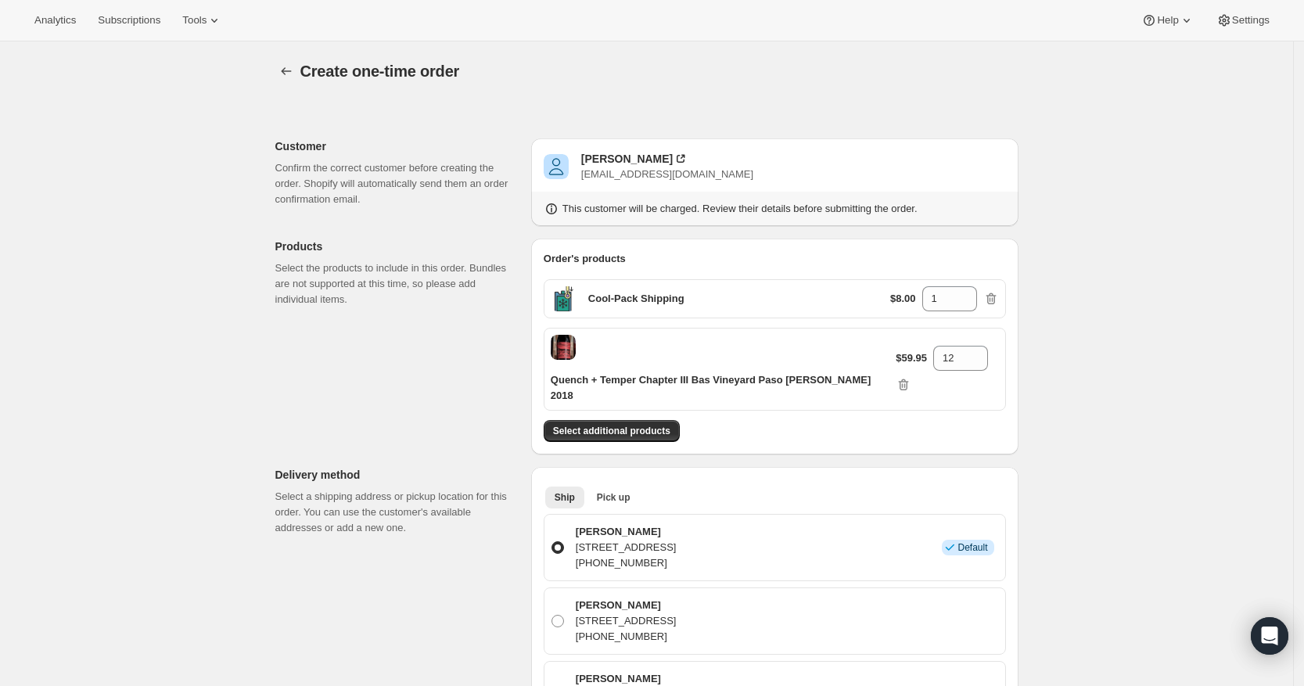
select select "fixedAmount"
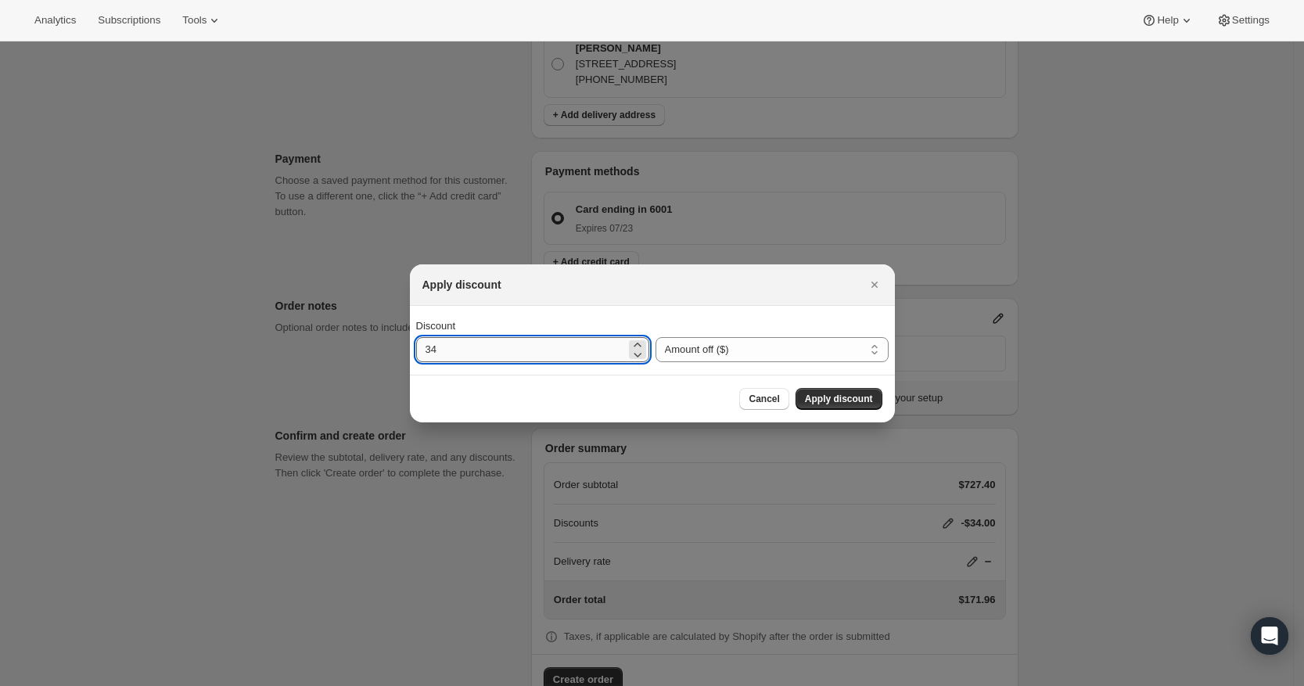
click at [569, 351] on input "34" at bounding box center [521, 349] width 210 height 25
type input "0"
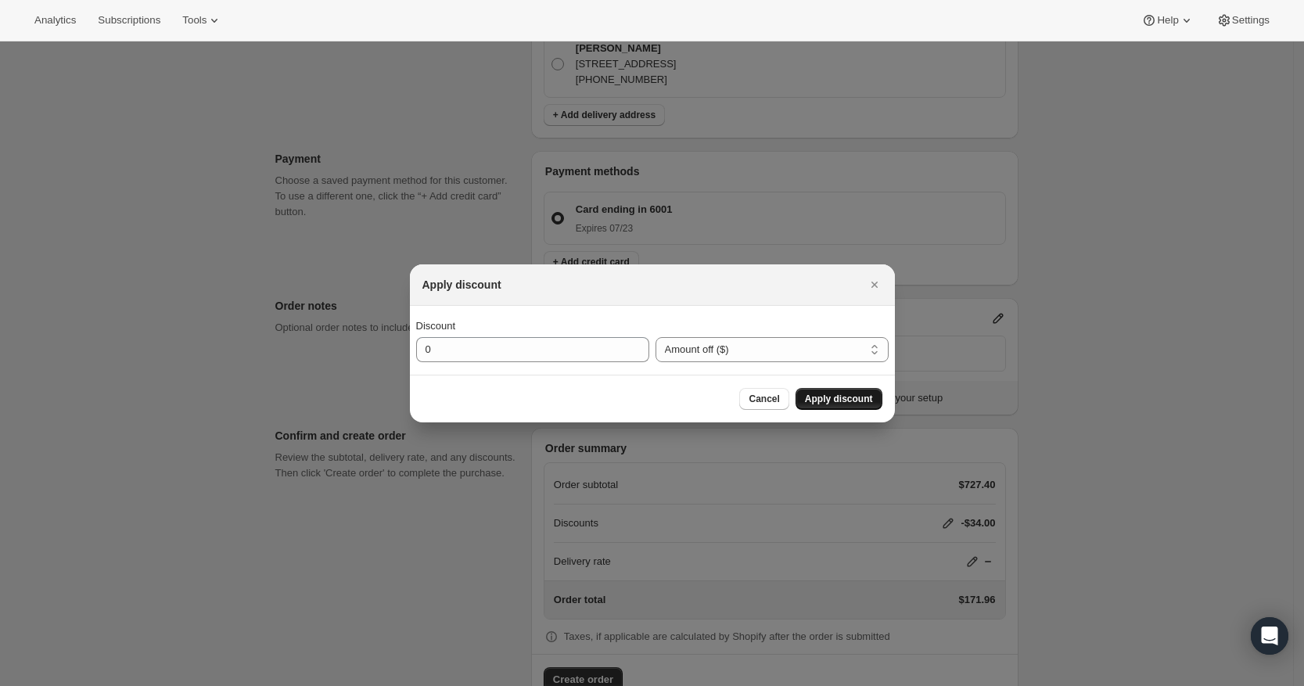
click at [852, 388] on button "Apply discount" at bounding box center [838, 399] width 87 height 22
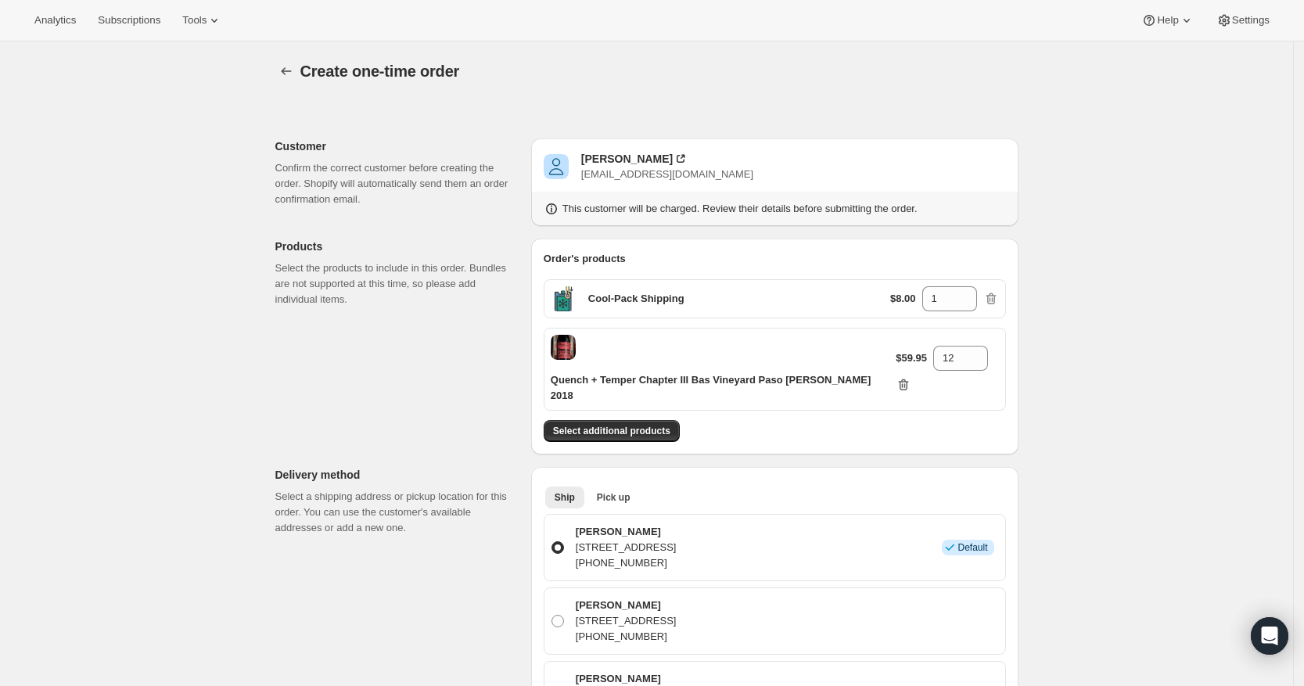
click at [911, 377] on icon "button" at bounding box center [903, 385] width 16 height 16
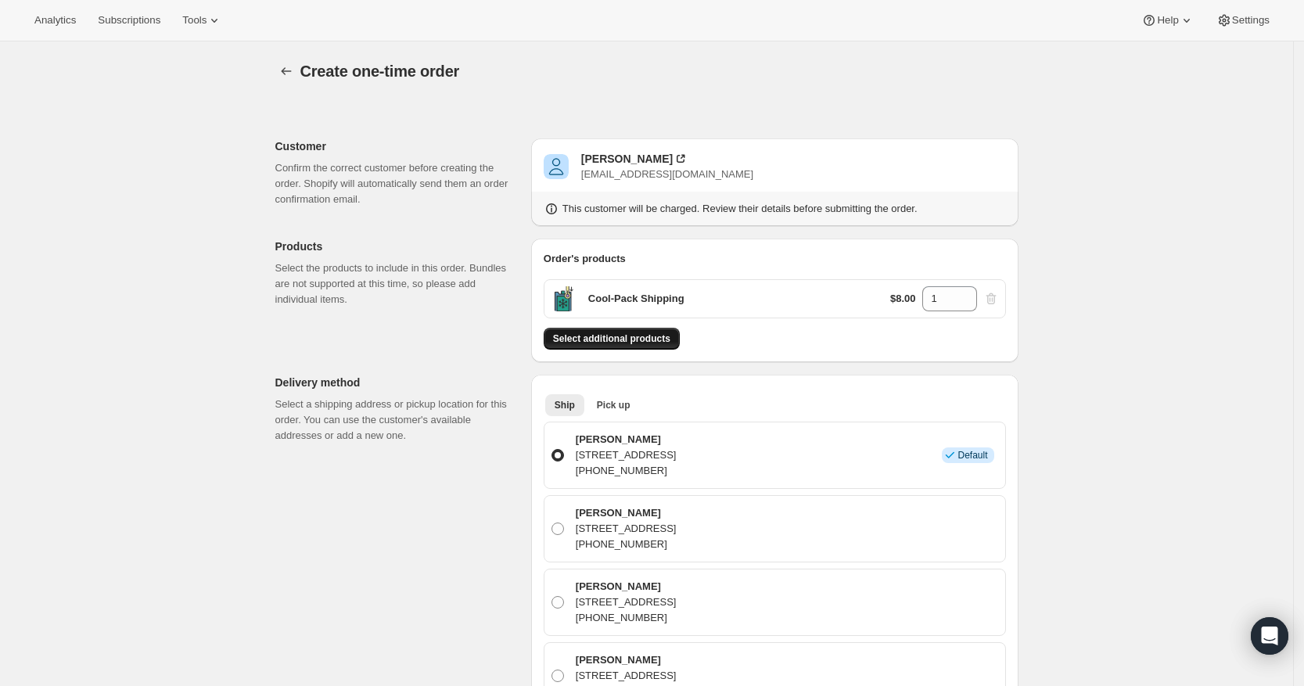
click at [595, 344] on span "Select additional products" at bounding box center [611, 338] width 117 height 13
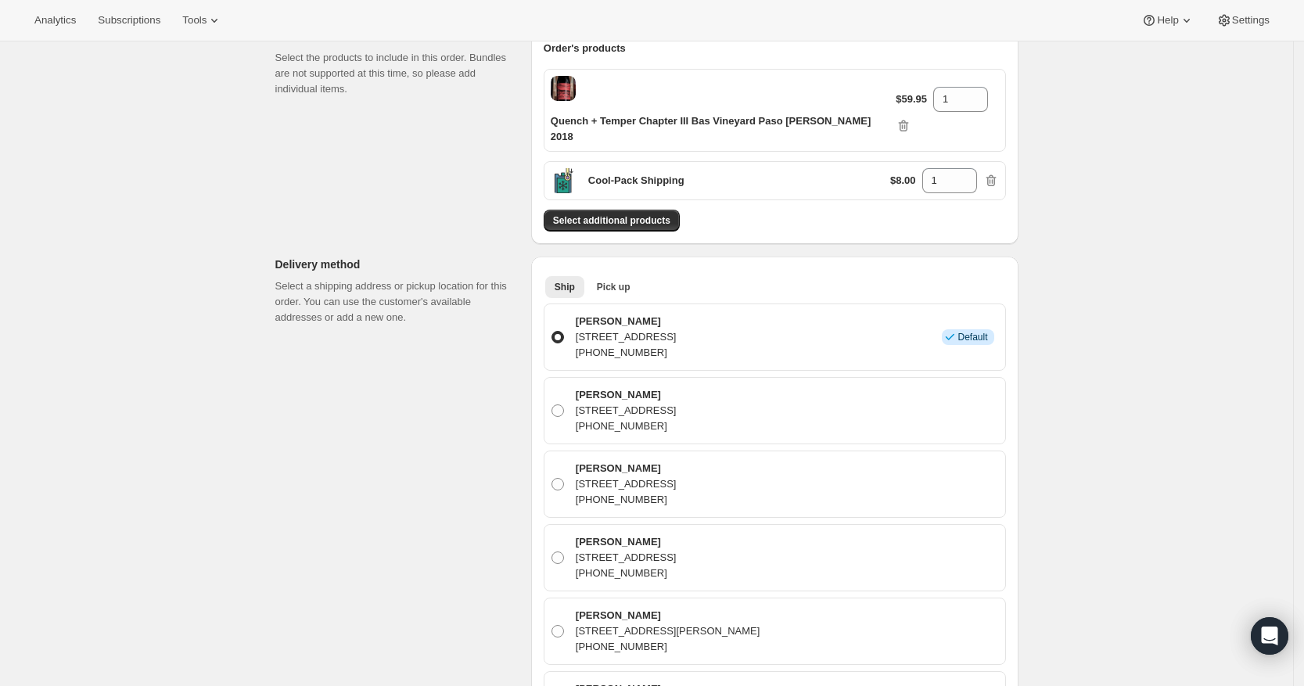
scroll to position [30, 0]
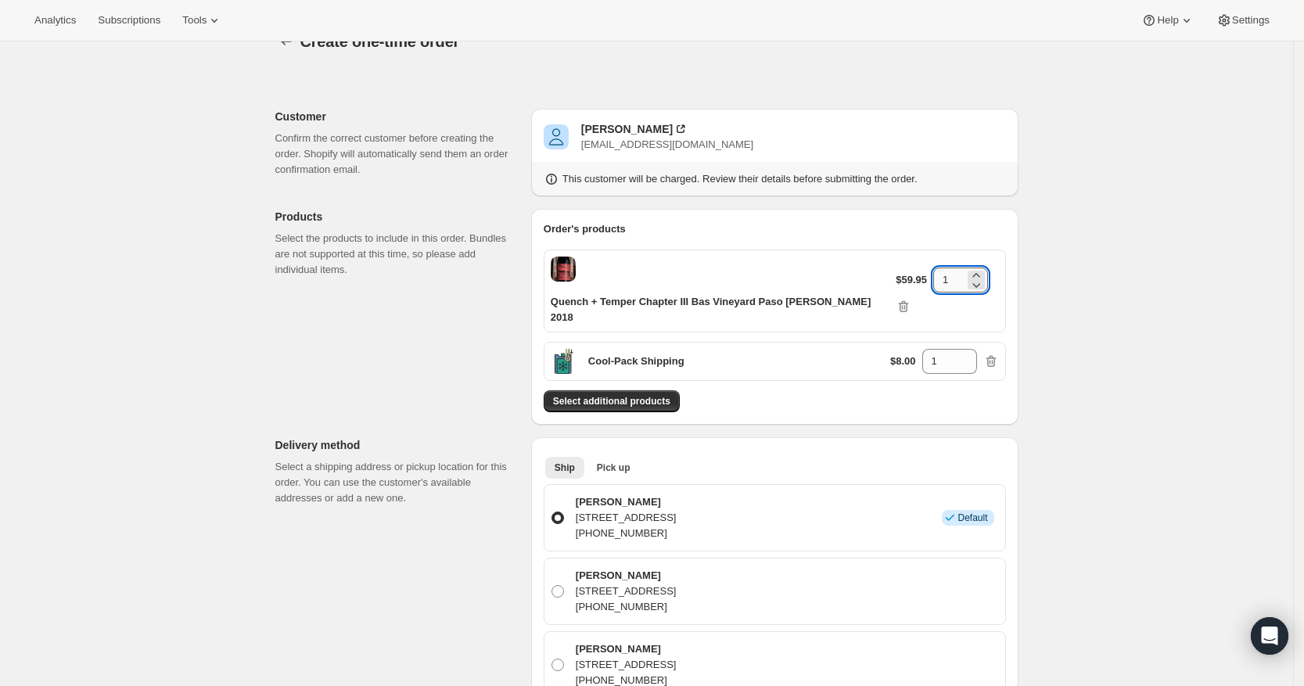
click at [950, 268] on input "1" at bounding box center [948, 279] width 31 height 25
type input "12"
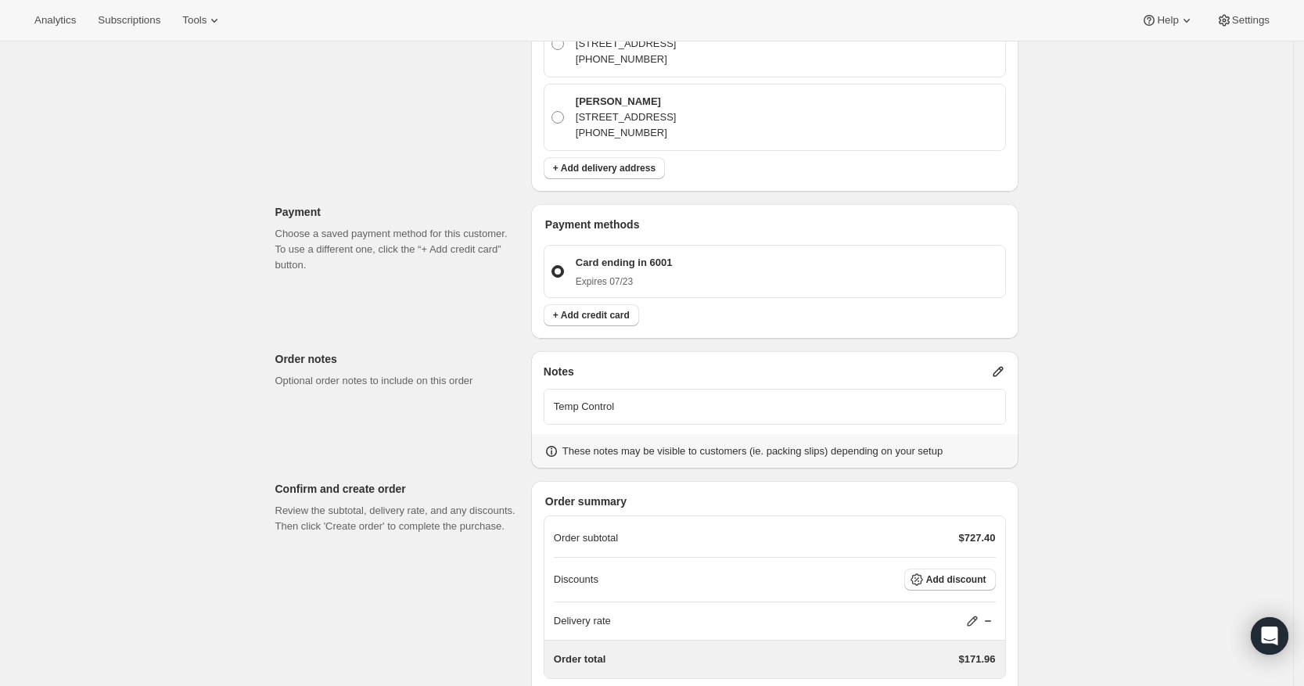
scroll to position [872, 0]
click at [973, 572] on span "Add discount" at bounding box center [956, 578] width 60 height 13
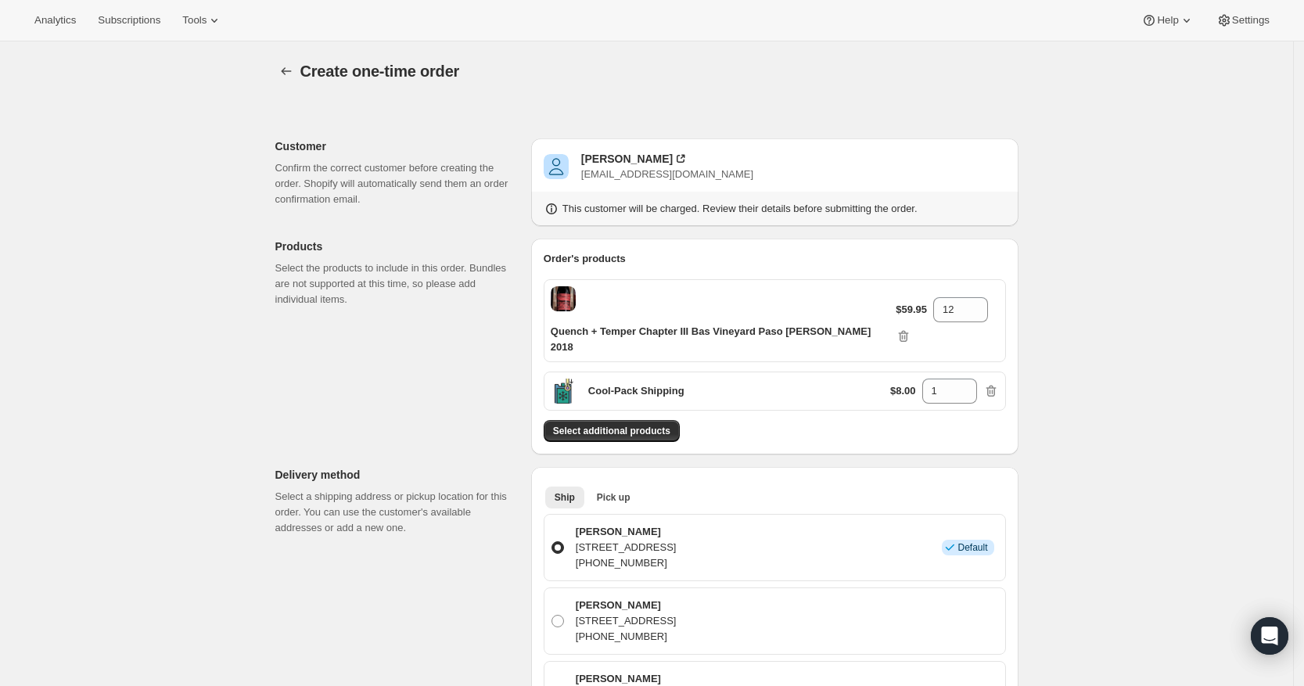
select select "fixedAmount"
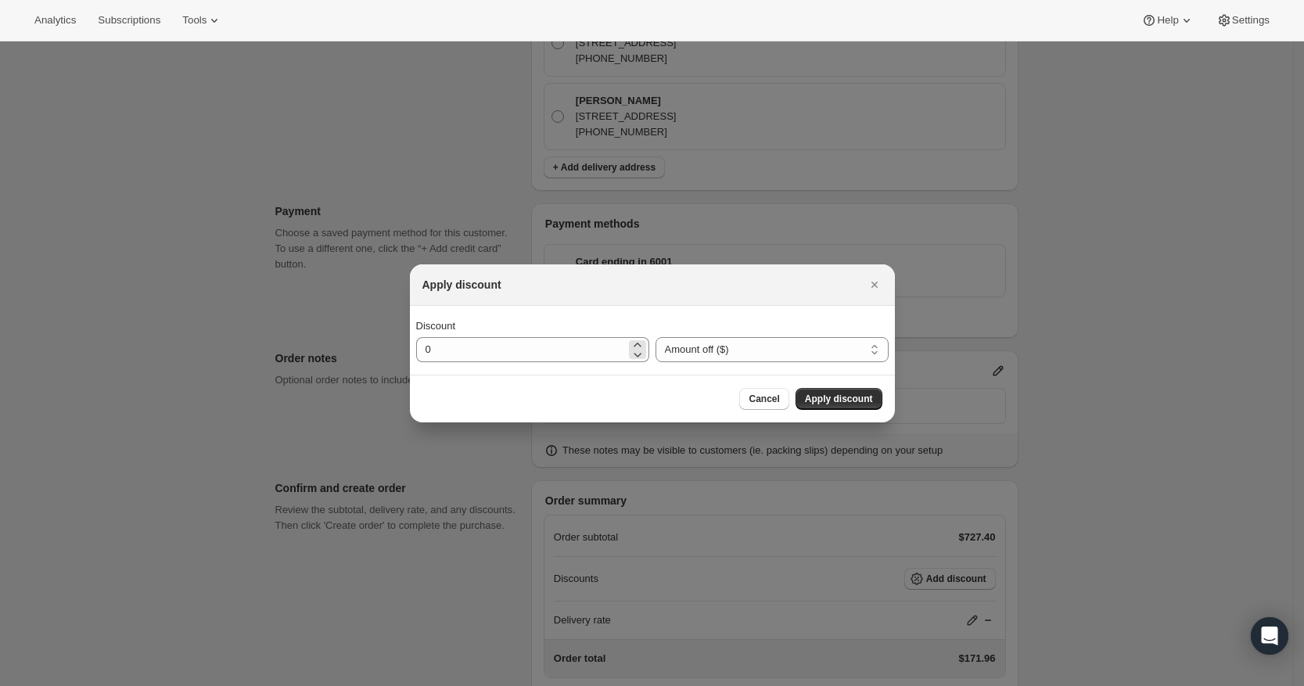
click at [629, 341] on div ":r41:" at bounding box center [637, 349] width 17 height 19
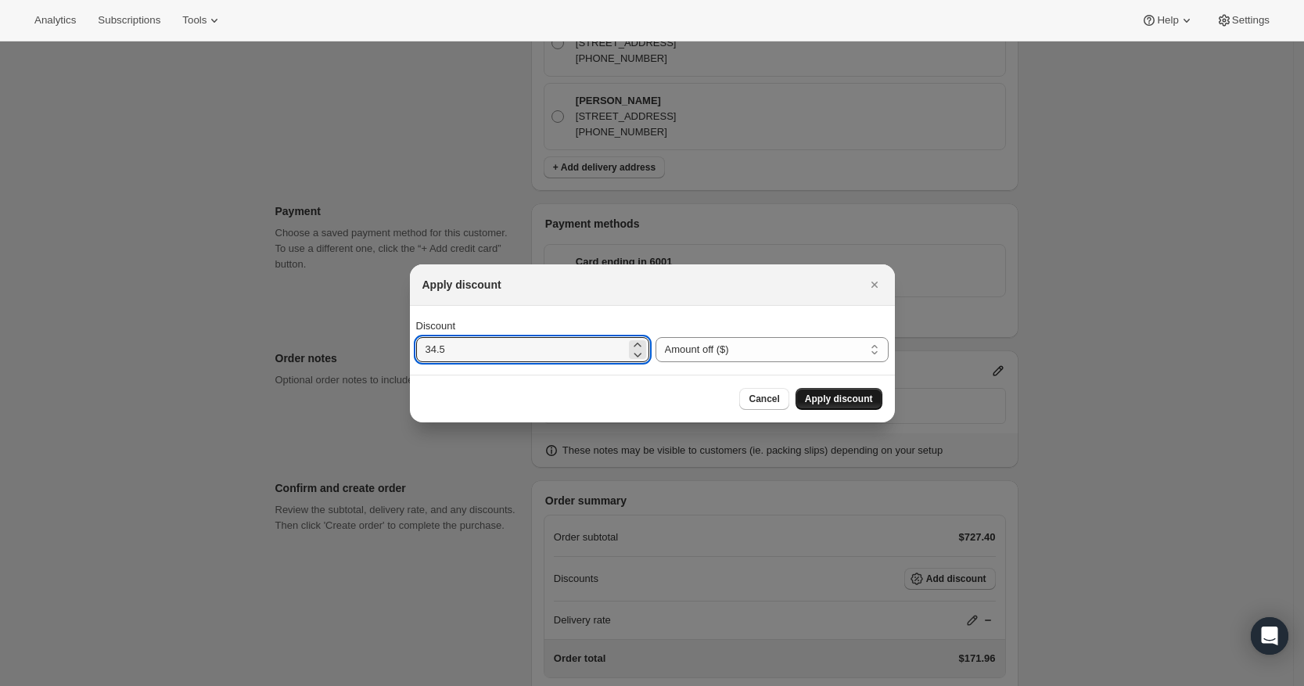
type input "34.5"
click at [834, 398] on span "Apply discount" at bounding box center [839, 399] width 68 height 13
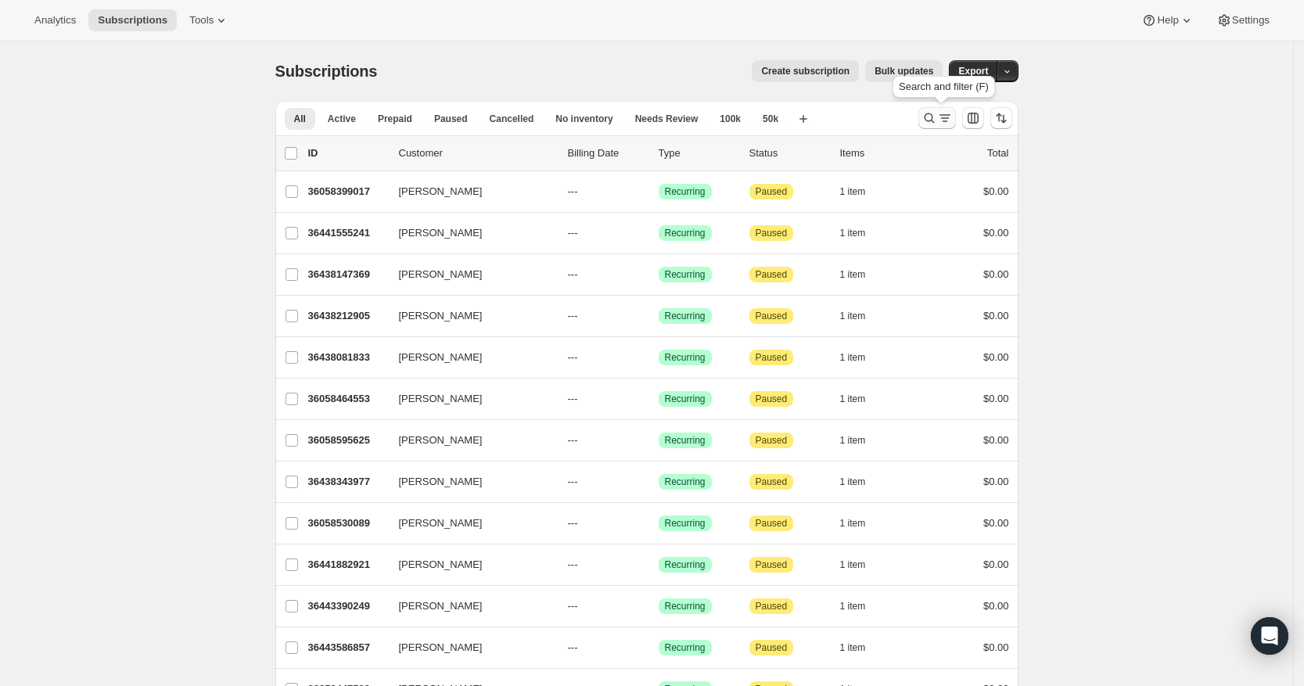
click at [934, 114] on icon "Search and filter results" at bounding box center [929, 118] width 10 height 10
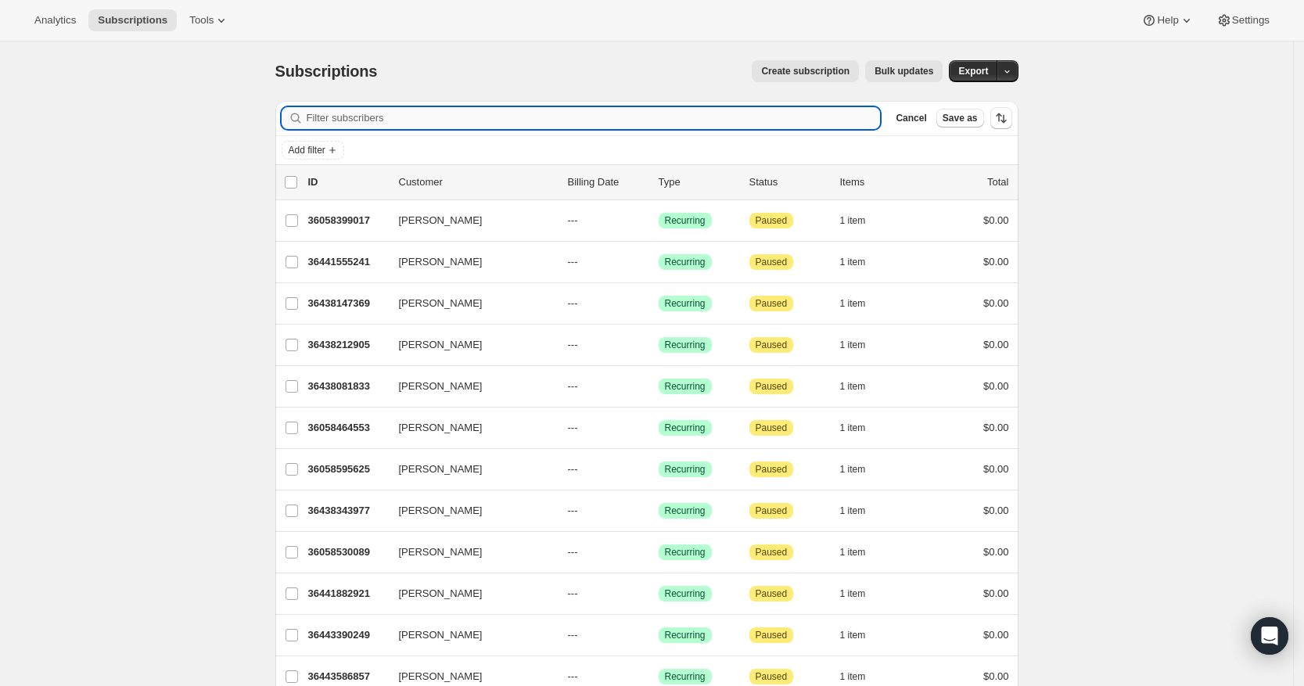
click at [737, 127] on input "Filter subscribers" at bounding box center [594, 118] width 574 height 22
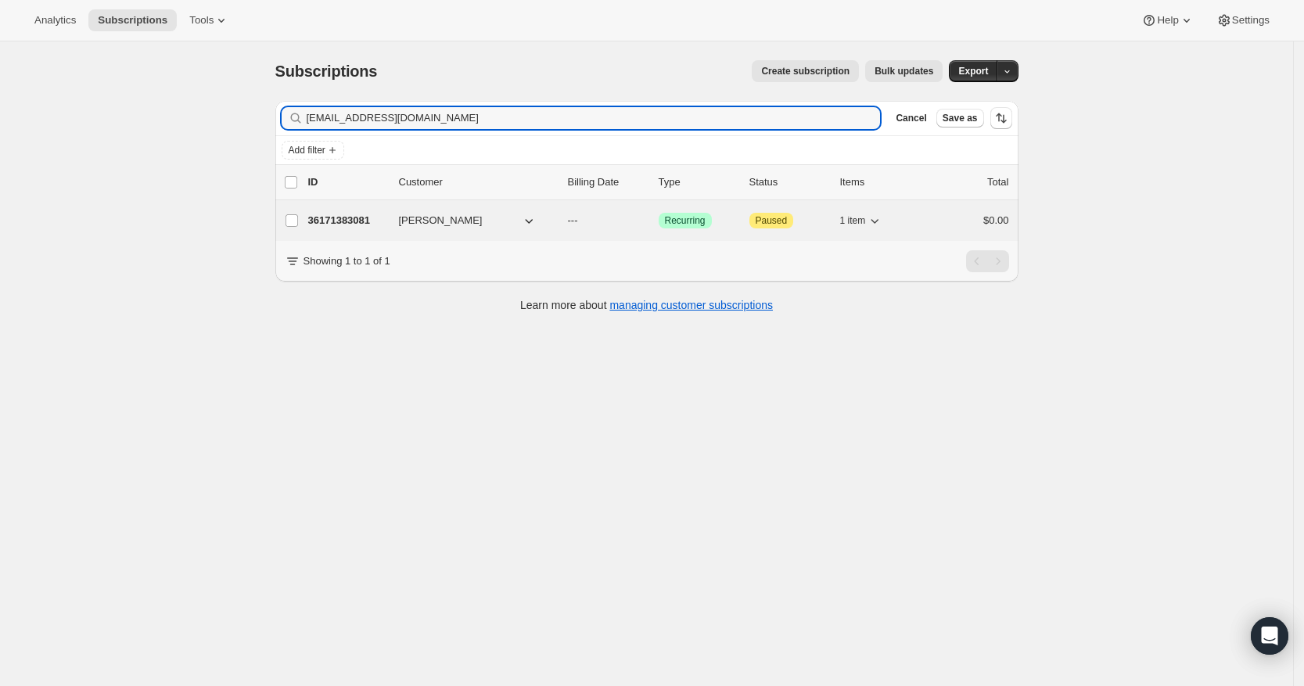
type input "[EMAIL_ADDRESS][DOMAIN_NAME]"
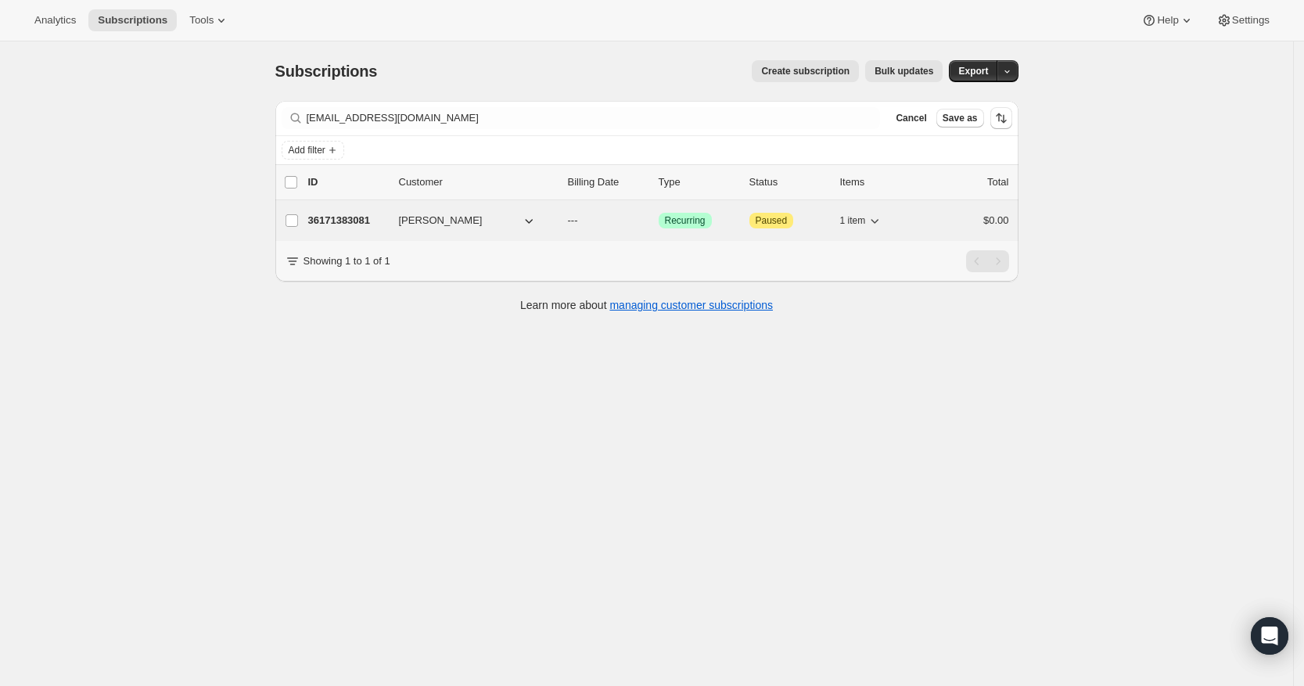
click at [345, 218] on p "36171383081" at bounding box center [347, 221] width 78 height 16
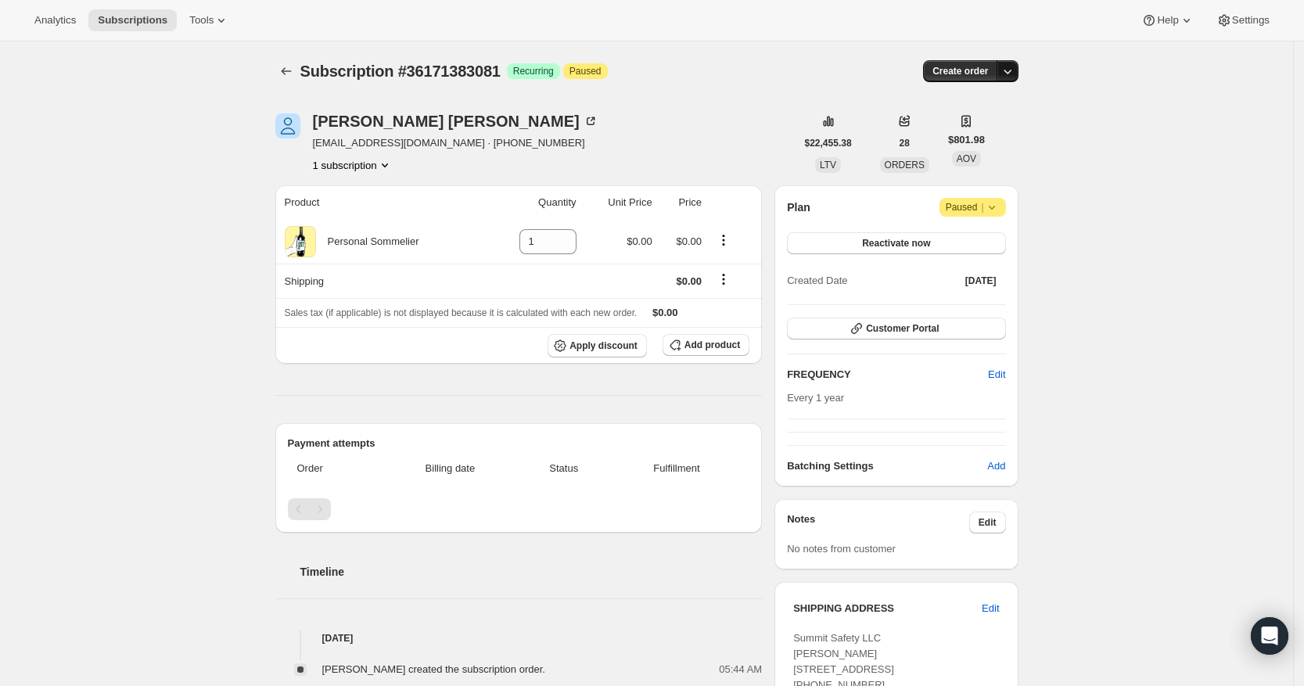
click at [1011, 66] on icon "button" at bounding box center [1007, 71] width 16 height 16
click at [987, 132] on span "Create custom one-time order" at bounding box center [945, 130] width 135 height 12
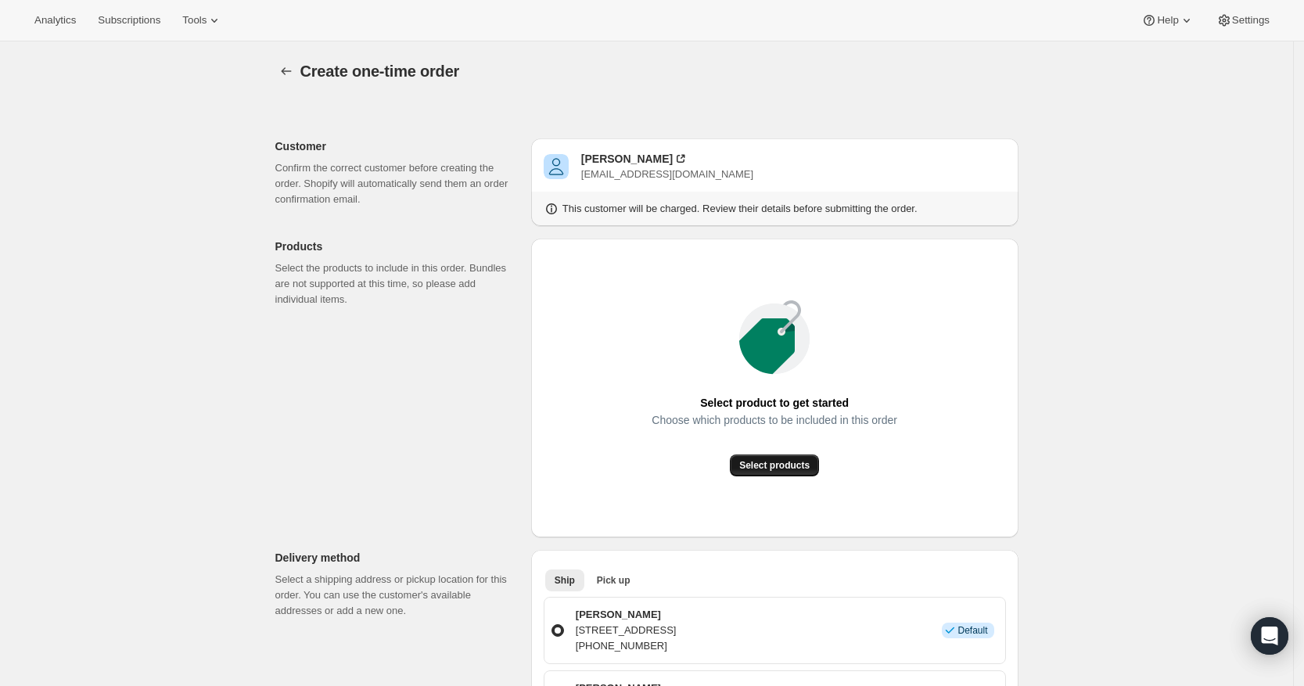
click at [778, 472] on button "Select products" at bounding box center [774, 465] width 89 height 22
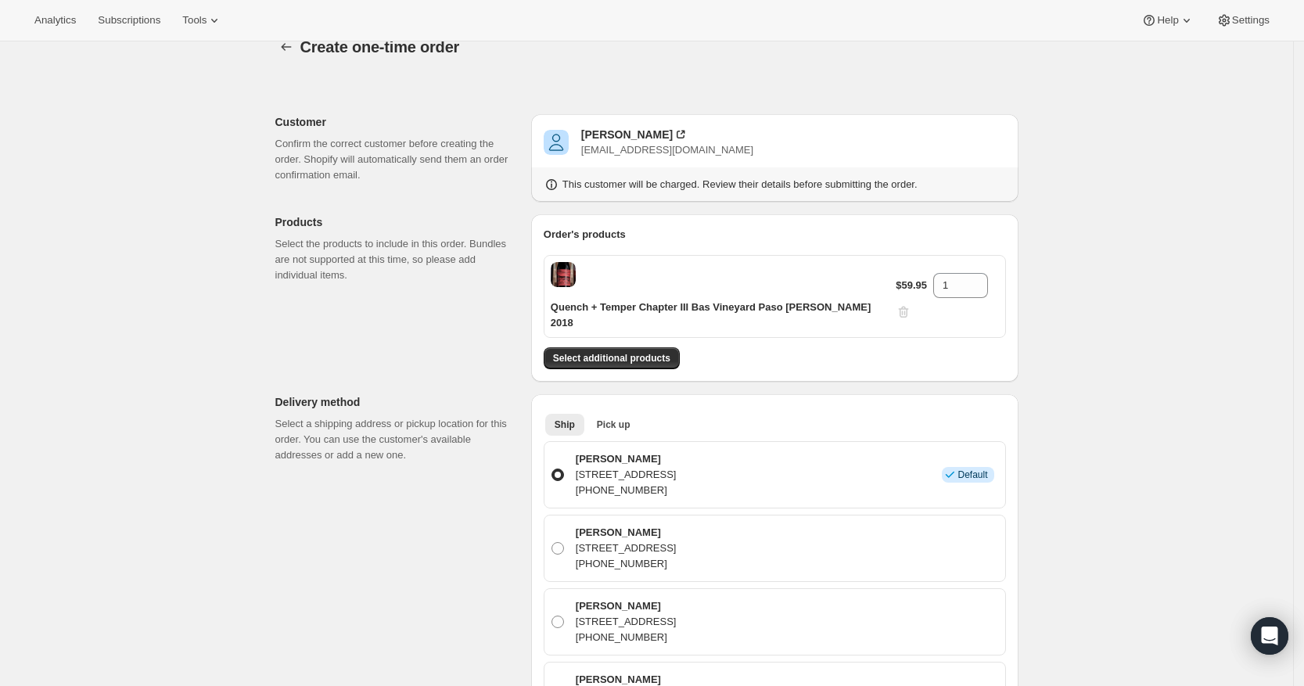
scroll to position [23, 0]
click at [947, 274] on input "1" at bounding box center [948, 286] width 31 height 25
type input "12"
click at [655, 353] on span "Select additional products" at bounding box center [611, 359] width 117 height 13
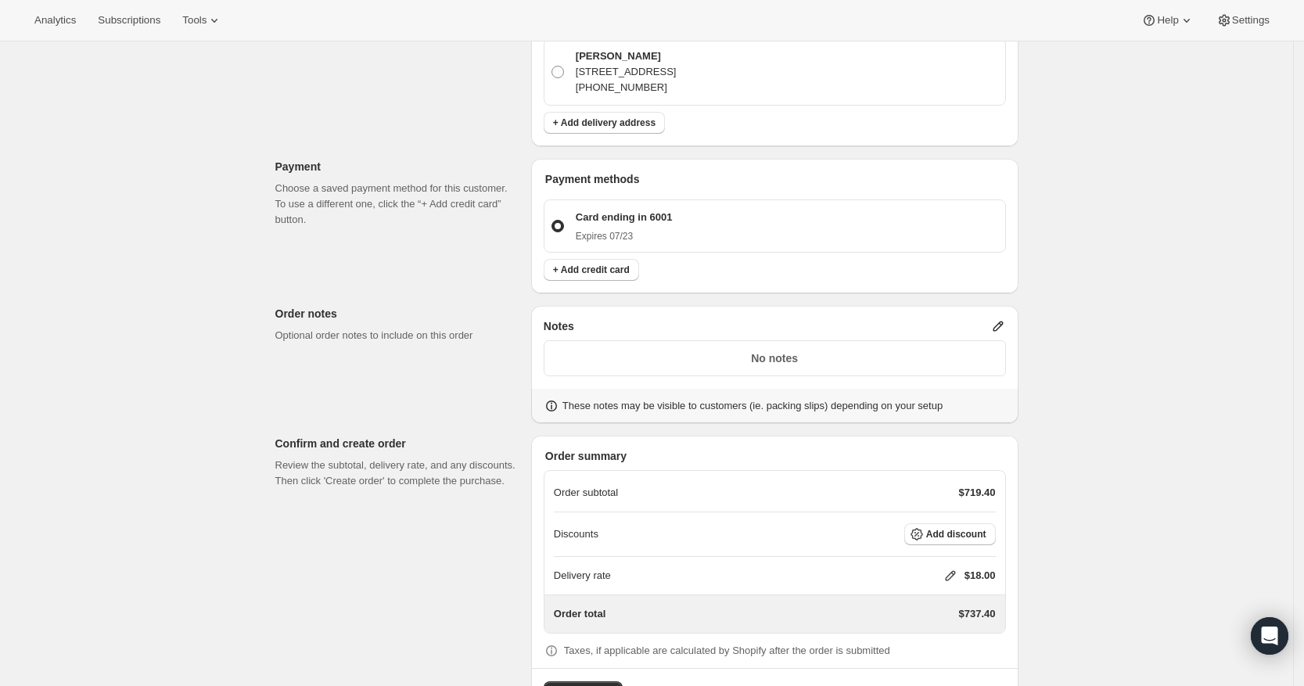
scroll to position [869, 0]
click at [945, 527] on span "Add discount" at bounding box center [956, 533] width 60 height 13
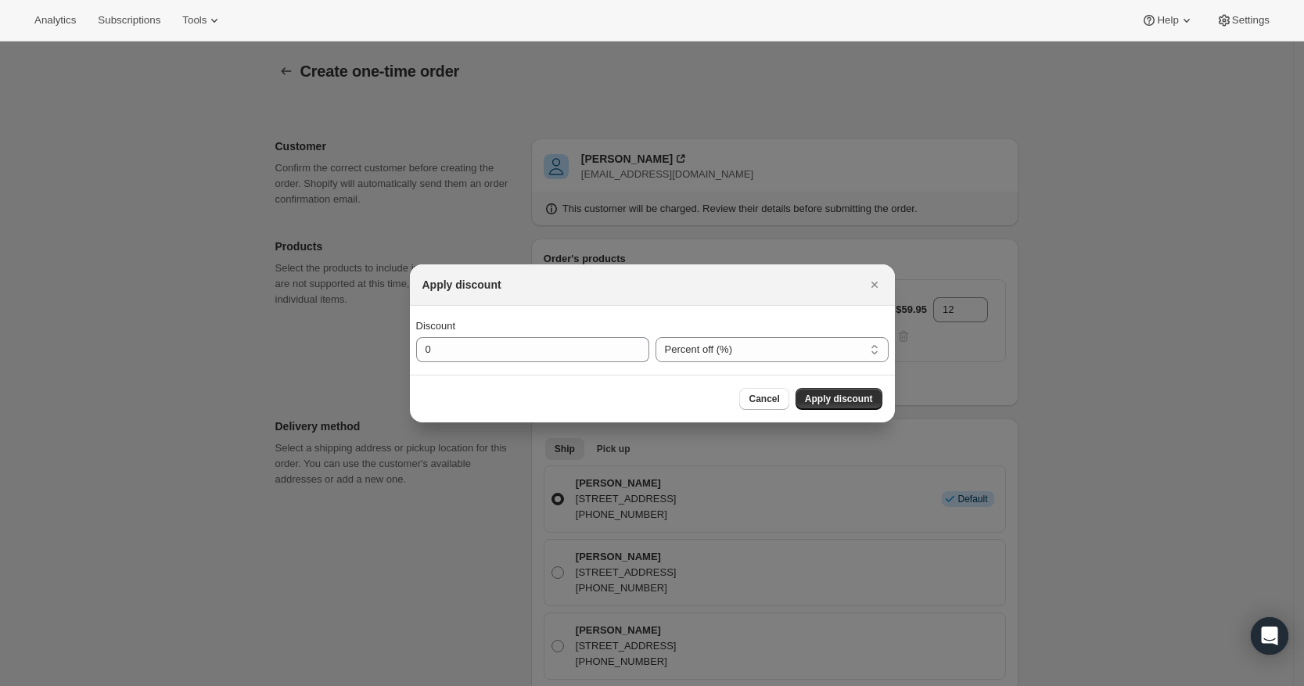
scroll to position [0, 0]
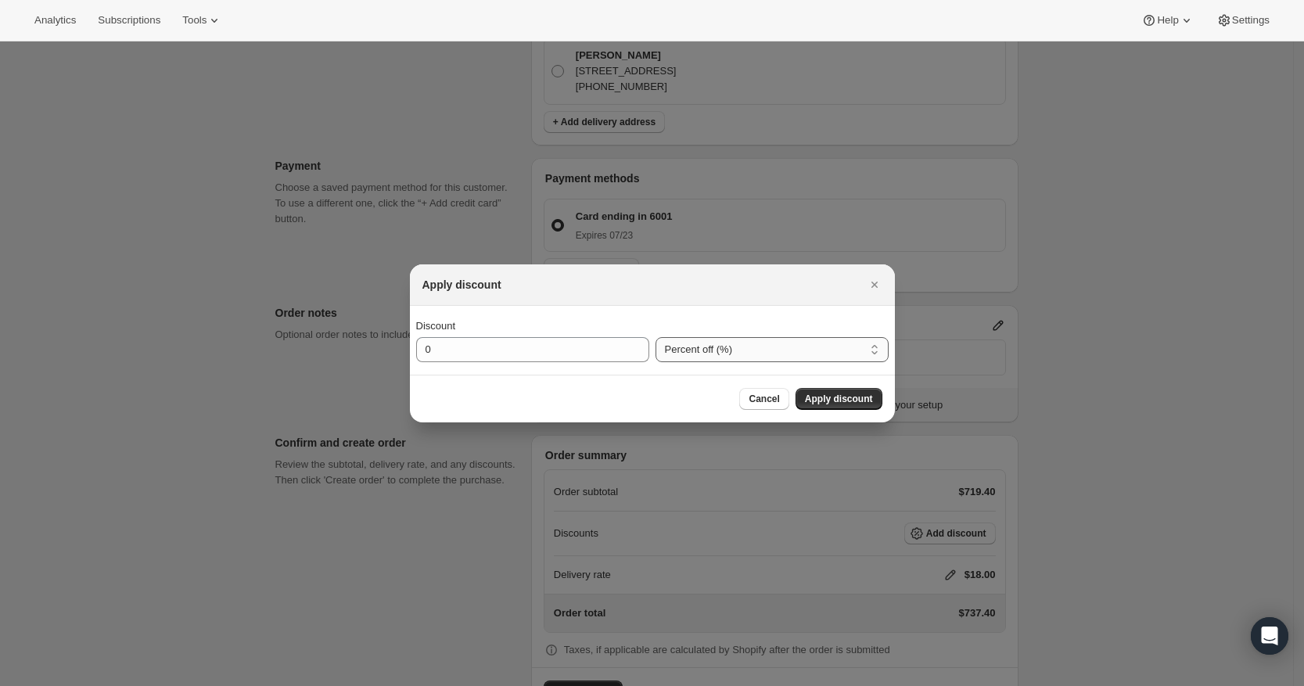
click at [730, 350] on select "Percent off (%) Amount off ($)" at bounding box center [771, 349] width 233 height 25
select select "fixedAmount"
click at [655, 337] on select "Percent off (%) Amount off ($)" at bounding box center [771, 349] width 233 height 25
click at [564, 353] on input "0" at bounding box center [521, 349] width 210 height 25
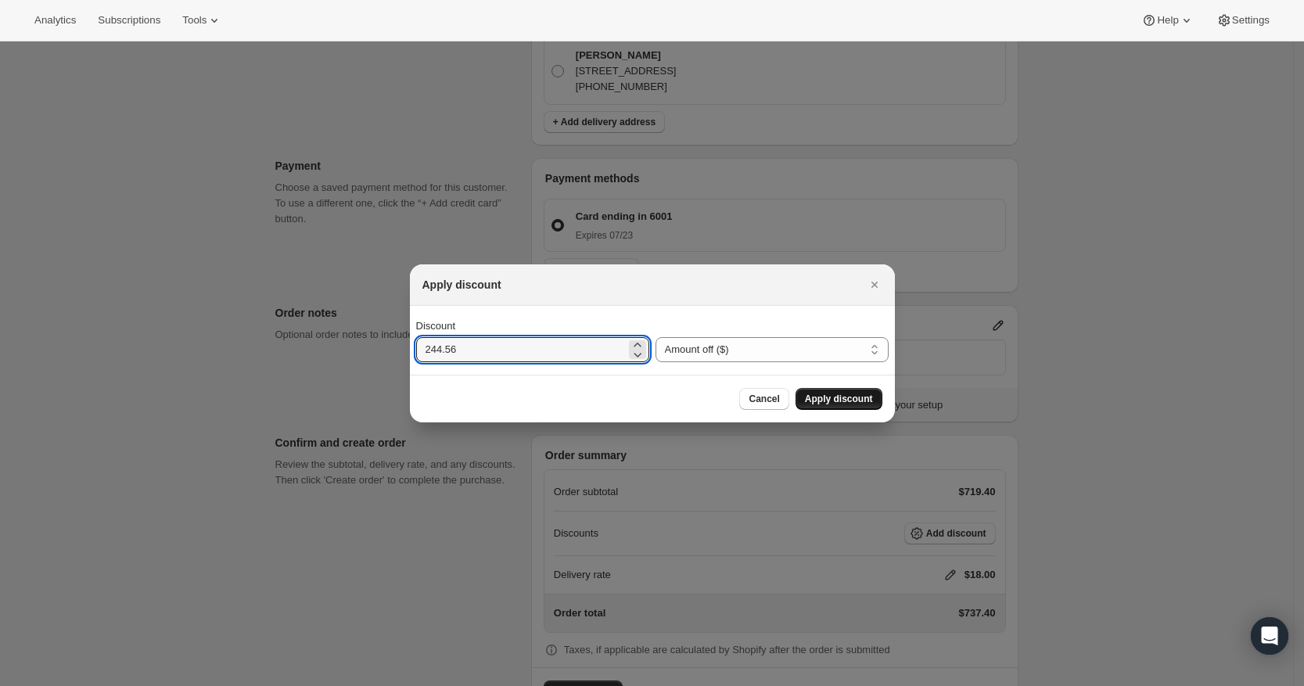
type input "244.56"
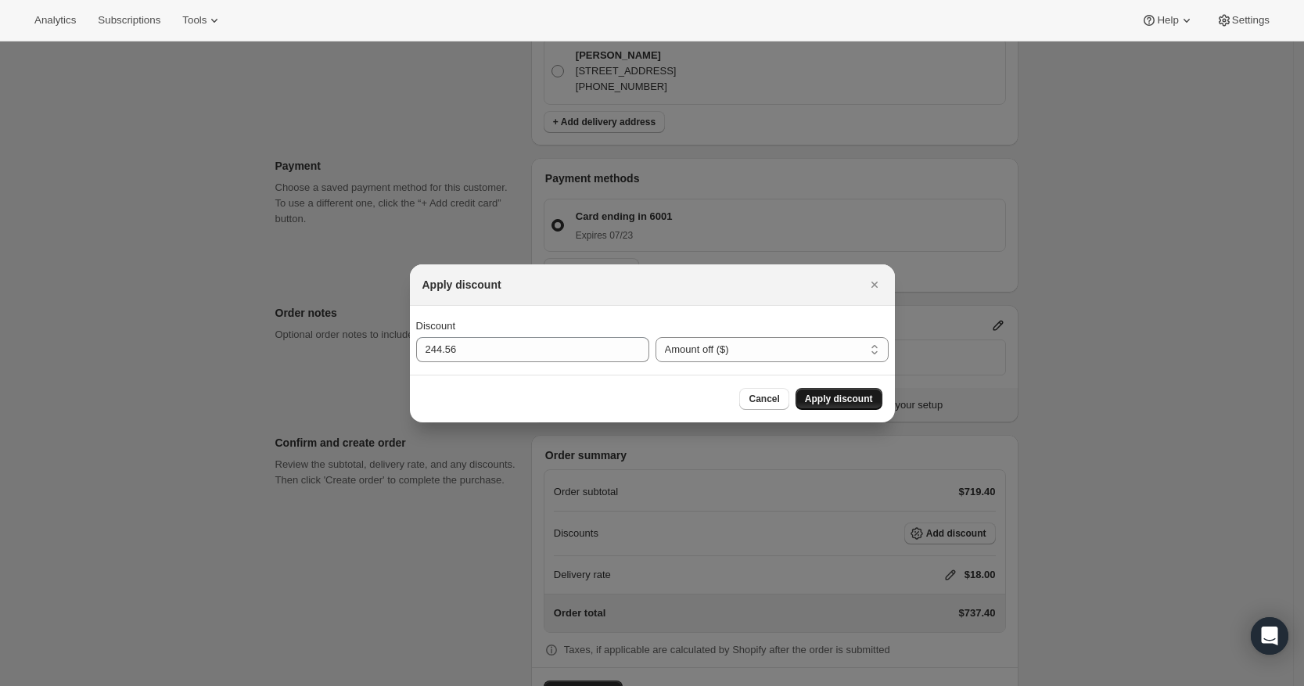
click at [816, 404] on span "Apply discount" at bounding box center [839, 399] width 68 height 13
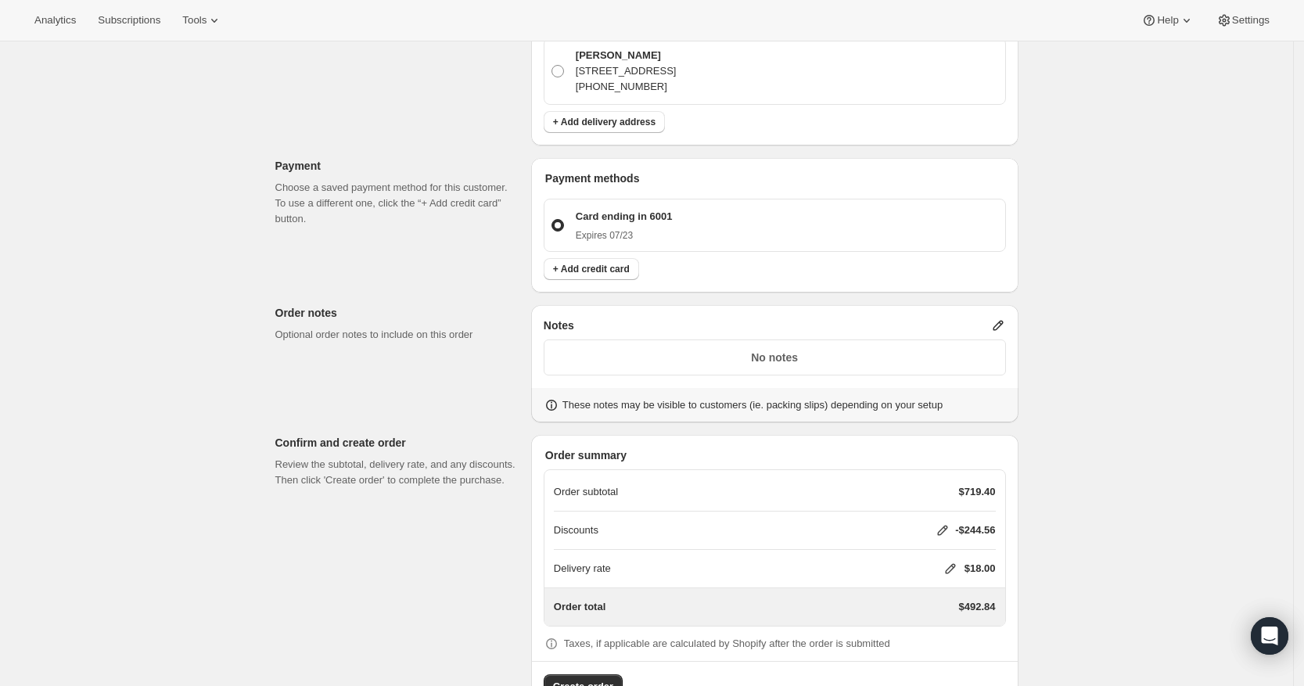
click at [952, 561] on icon at bounding box center [950, 569] width 16 height 16
click at [936, 579] on input "0" at bounding box center [958, 583] width 141 height 25
type input "0"
click at [939, 625] on span "Save" at bounding box center [947, 619] width 22 height 13
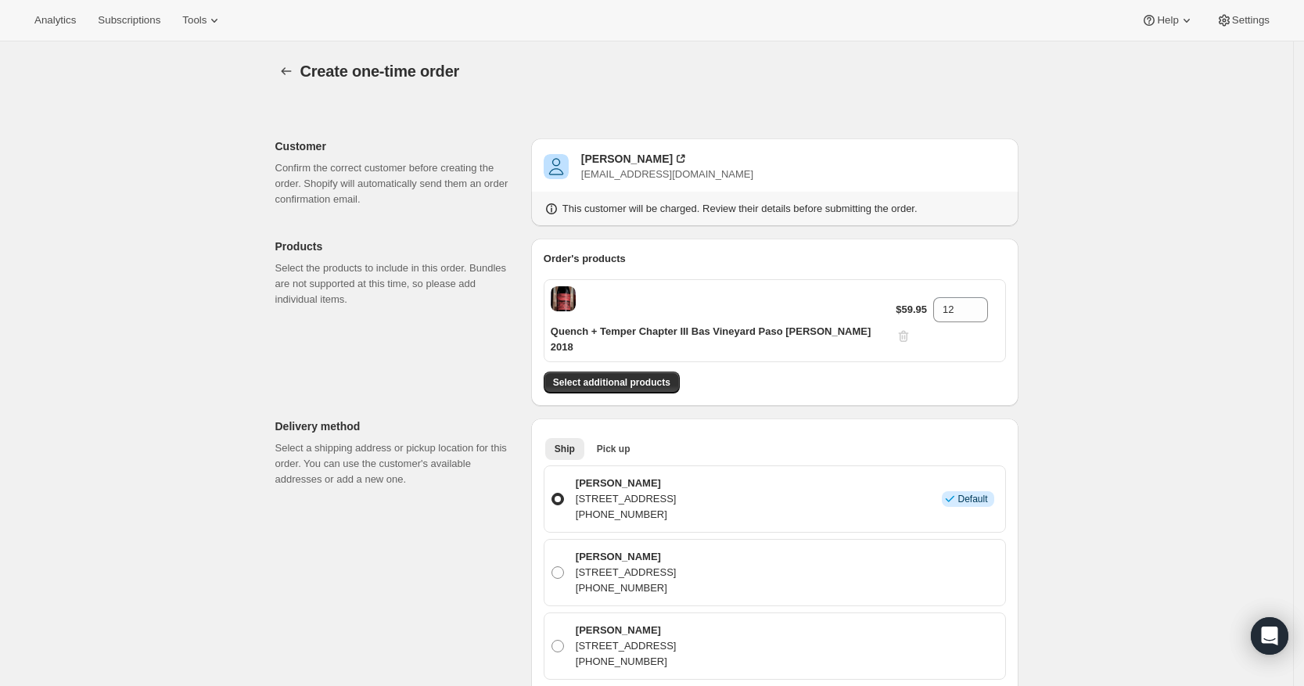
scroll to position [1, 0]
click at [636, 371] on button "Select additional products" at bounding box center [611, 382] width 136 height 22
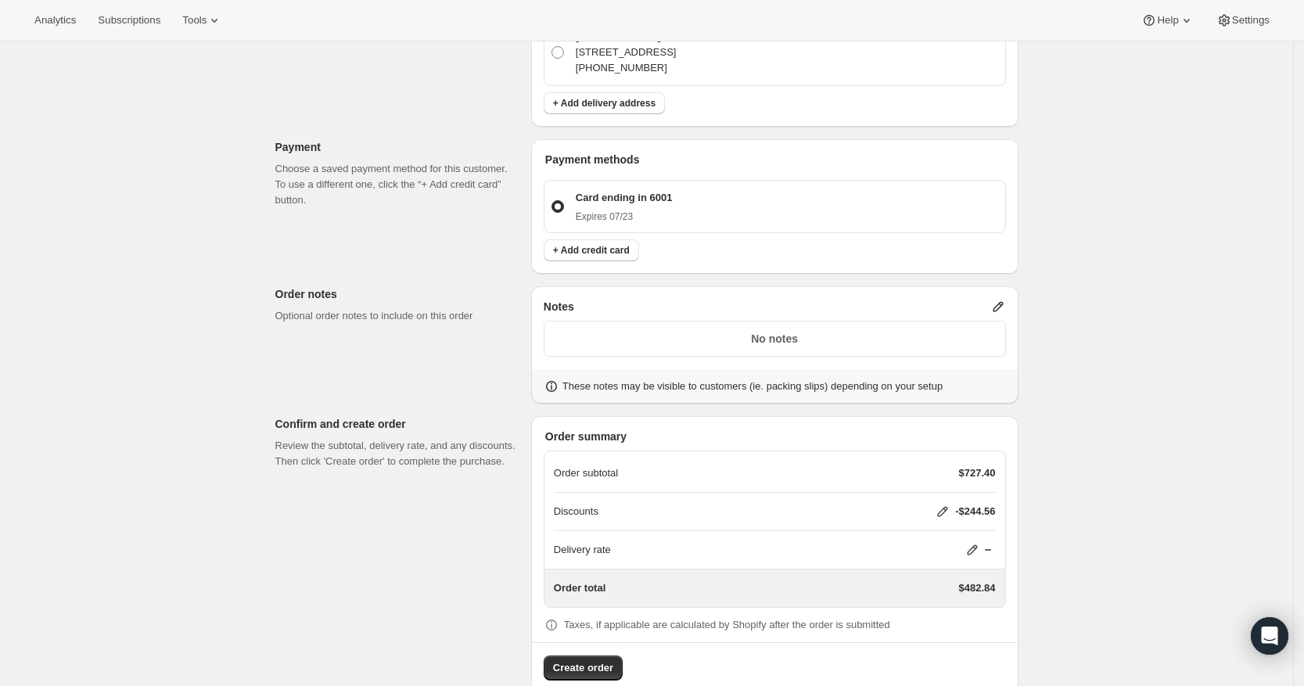
scroll to position [924, 0]
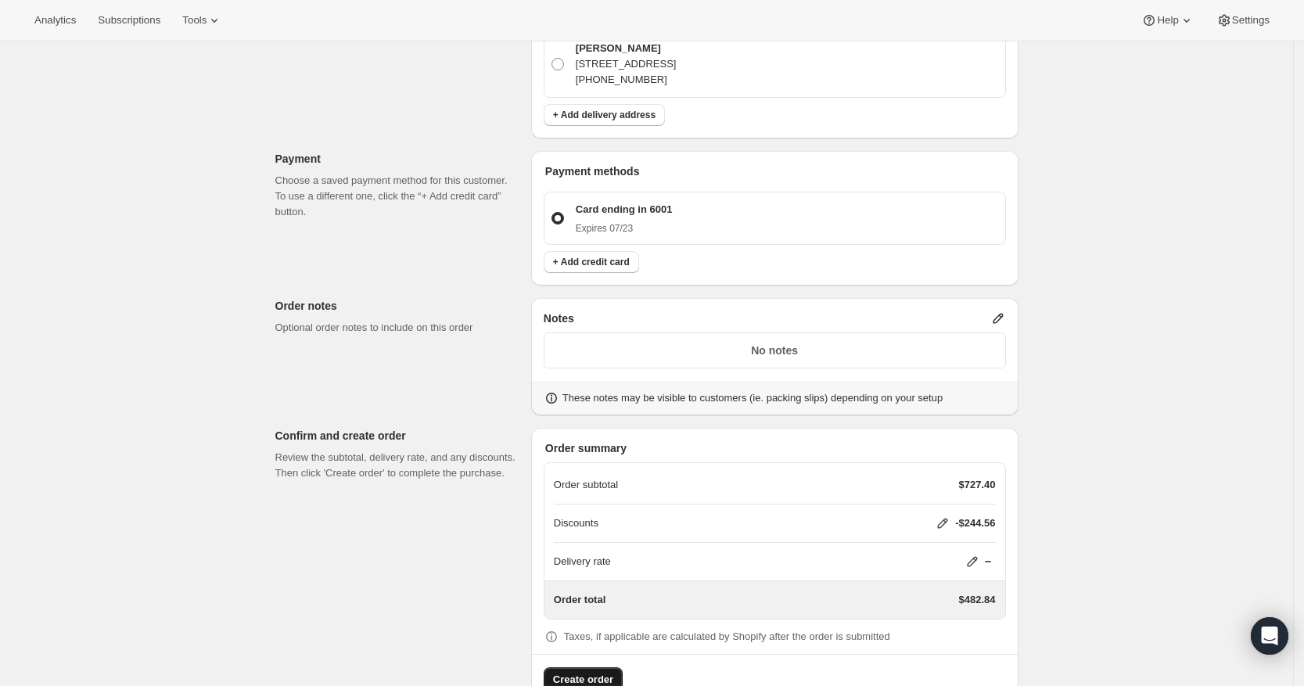
click at [610, 672] on span "Create order" at bounding box center [583, 680] width 60 height 16
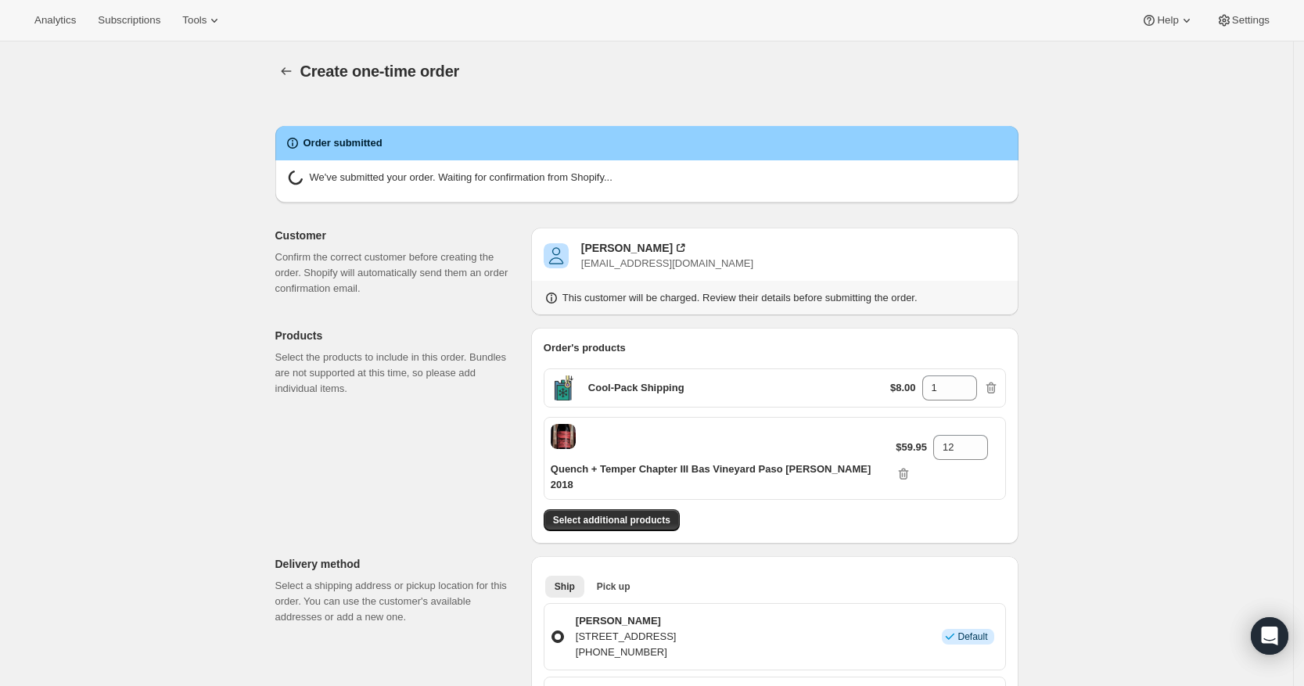
radio input "true"
